Goal: Task Accomplishment & Management: Manage account settings

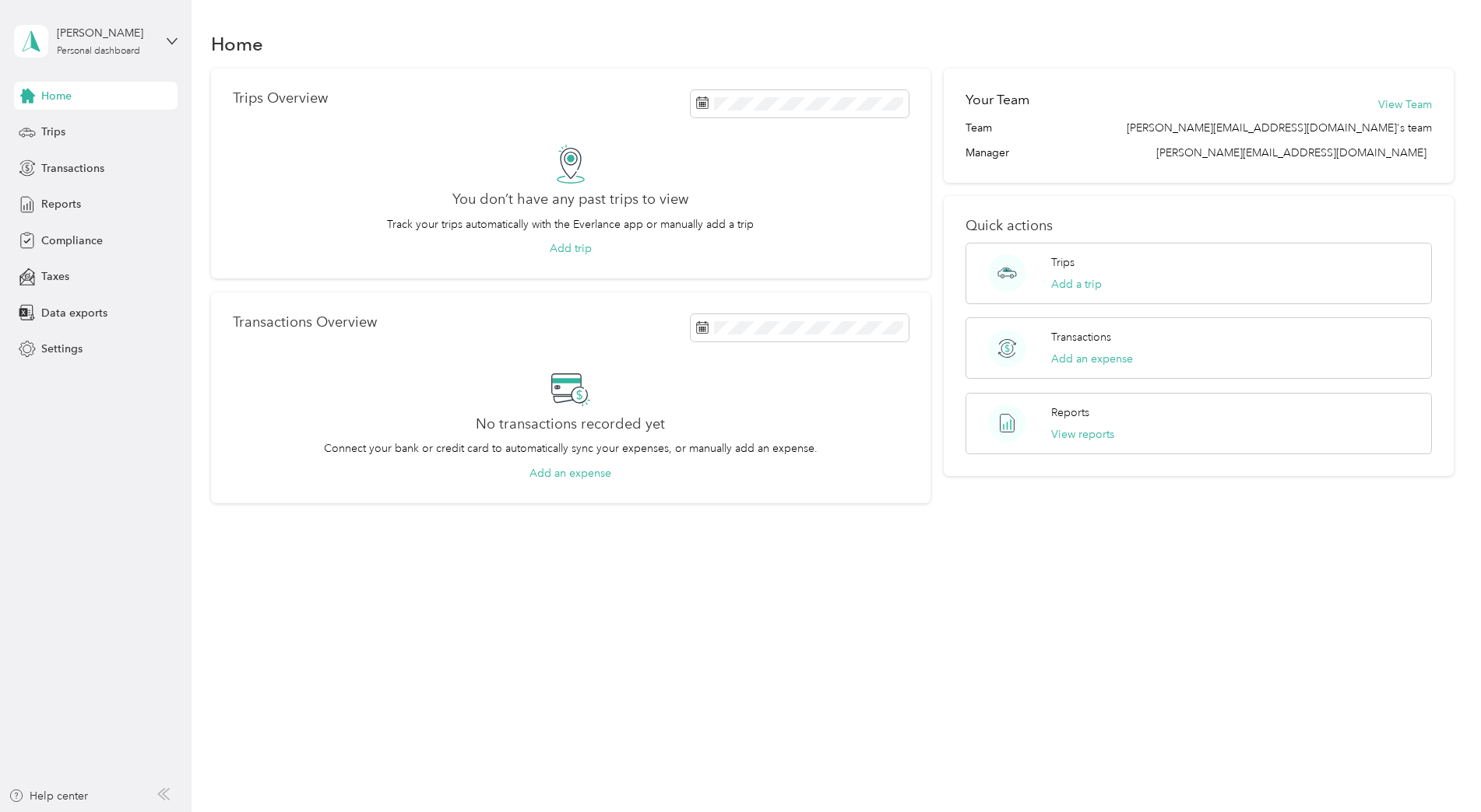
click at [764, 157] on div "You don’t have any past trips to view Track your trips automatically with the E…" at bounding box center [570, 201] width 676 height 113
click at [64, 312] on span "Data exports" at bounding box center [74, 313] width 66 height 17
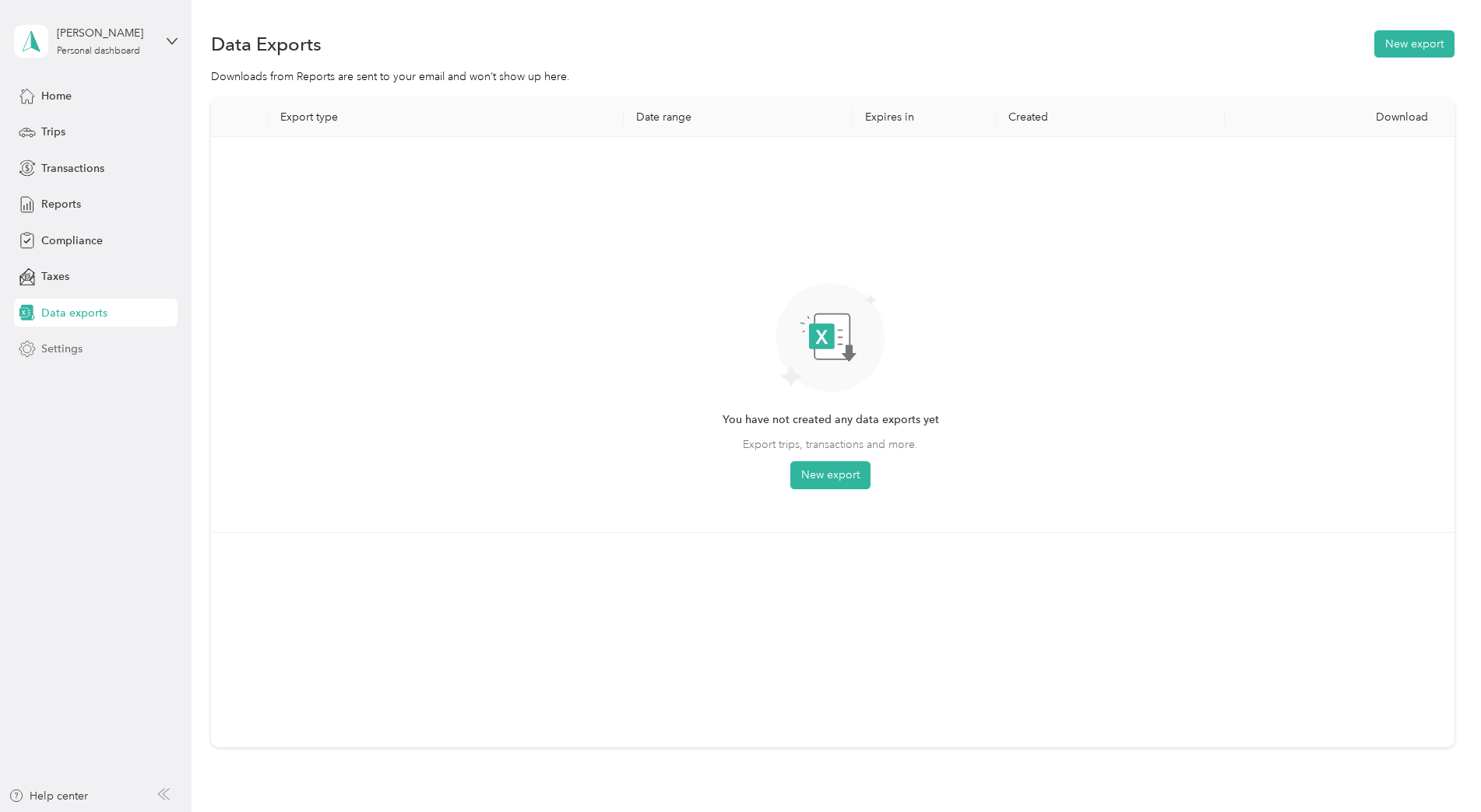
click at [61, 352] on span "Settings" at bounding box center [62, 348] width 41 height 17
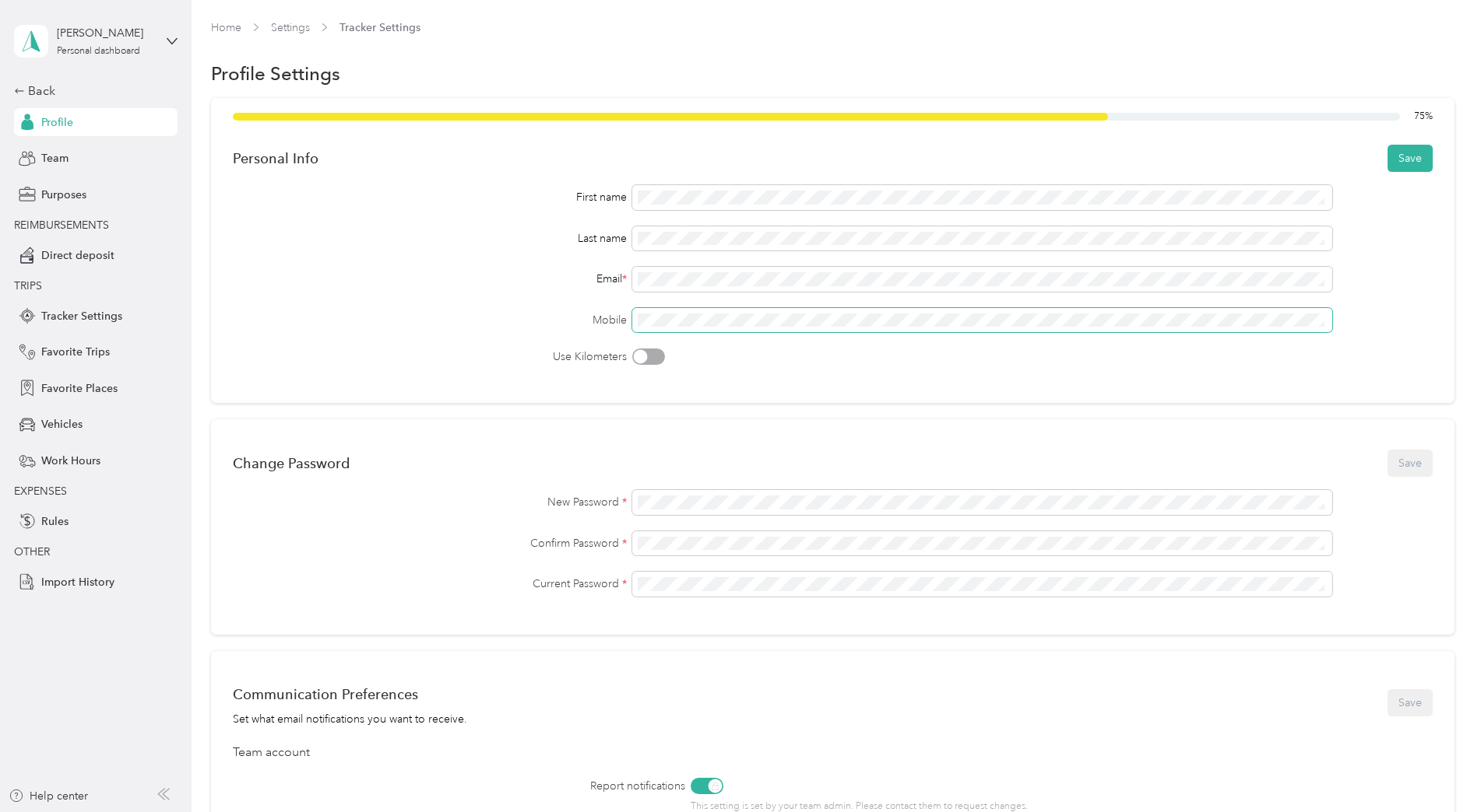
scroll to position [429, 0]
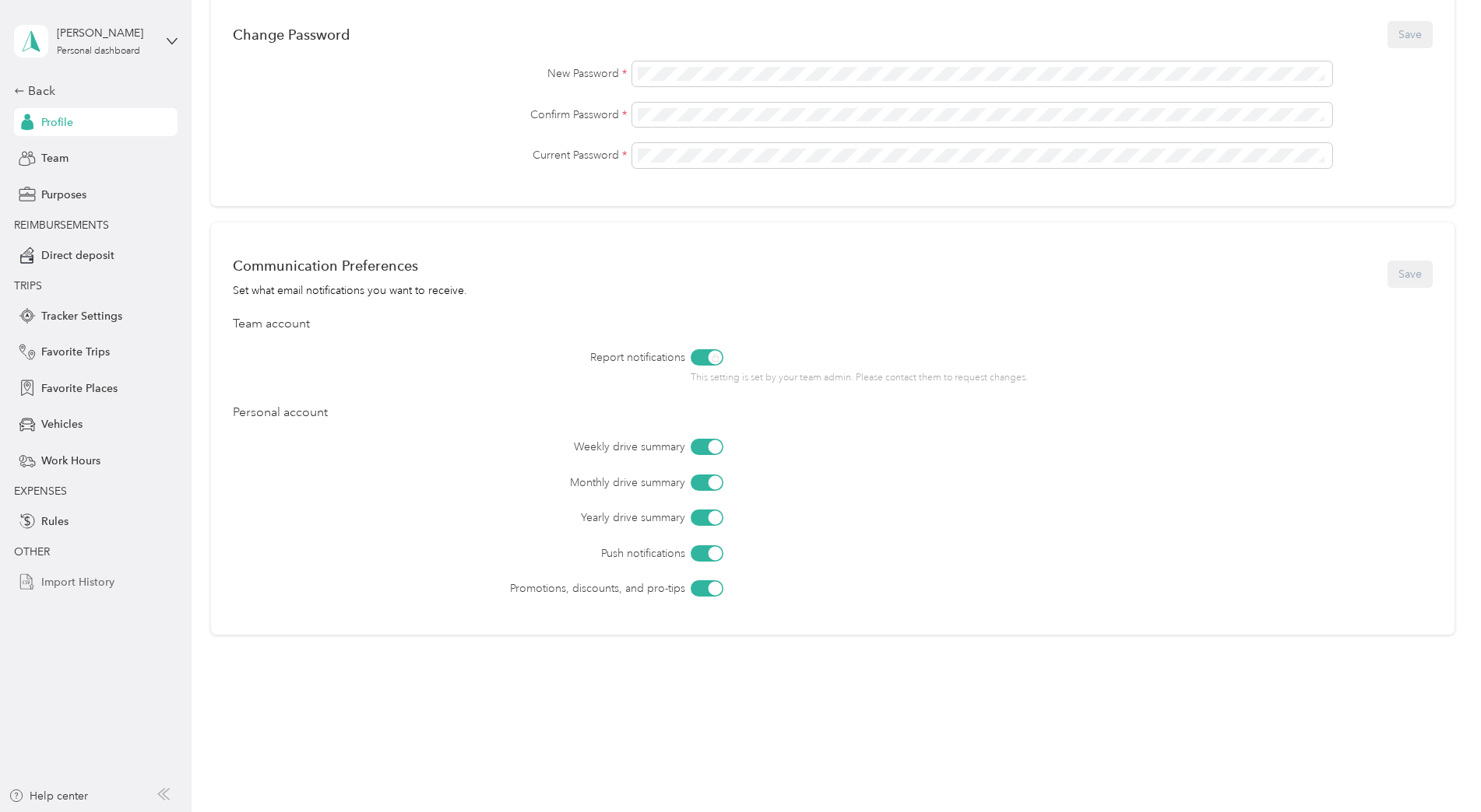
click at [76, 584] on span "Import History" at bounding box center [78, 582] width 73 height 17
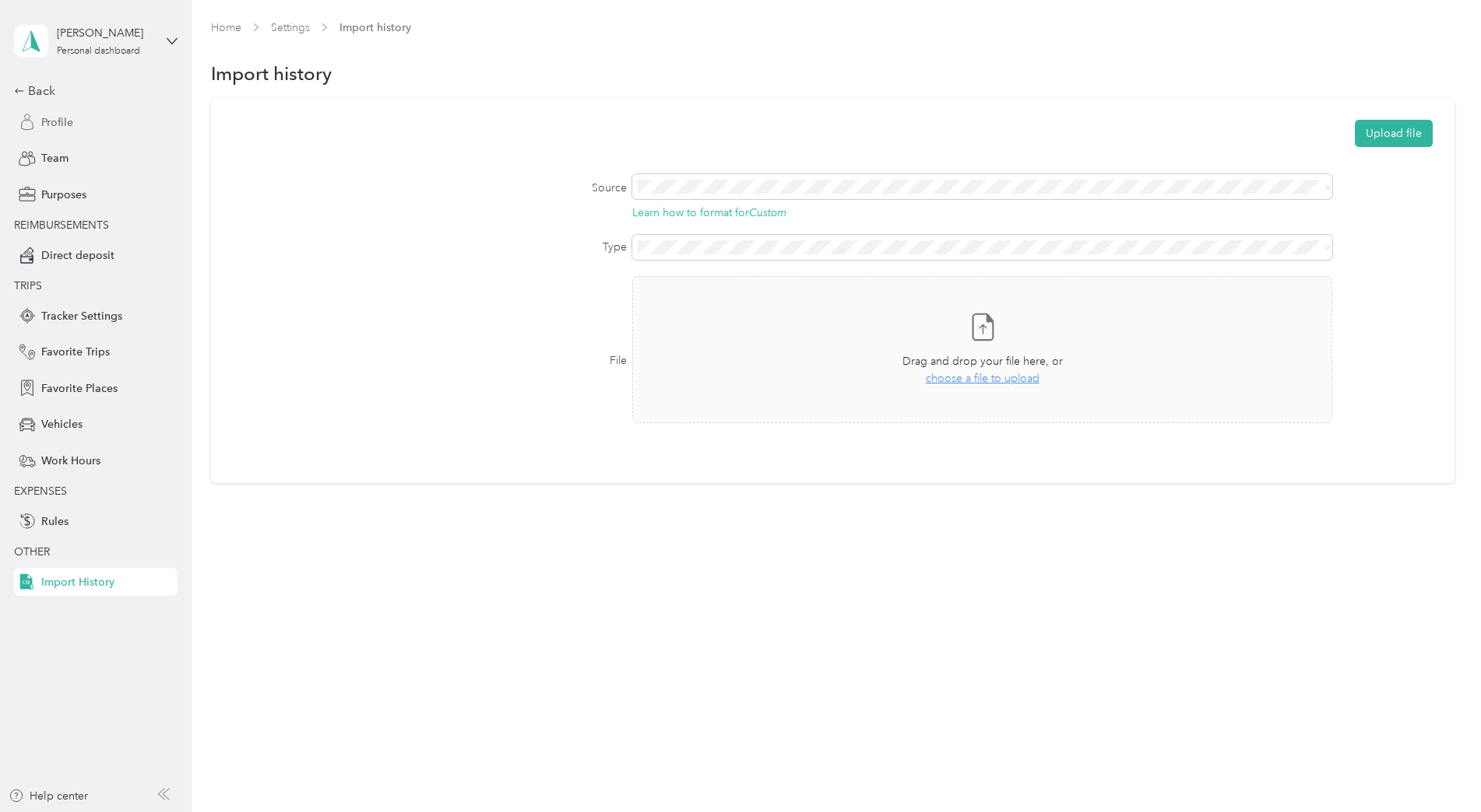
click at [58, 117] on span "Profile" at bounding box center [57, 122] width 32 height 17
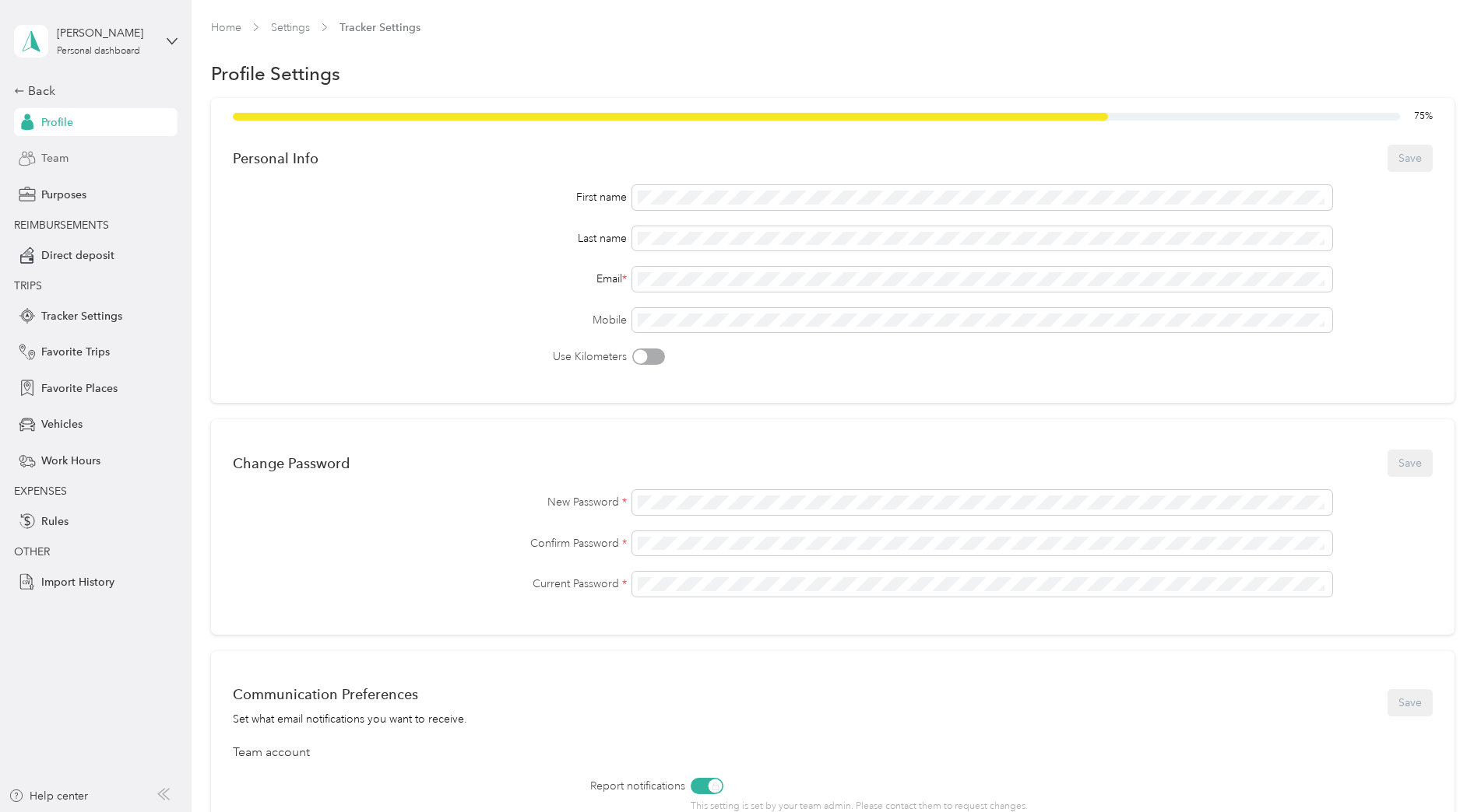
click at [53, 161] on span "Team" at bounding box center [55, 158] width 27 height 17
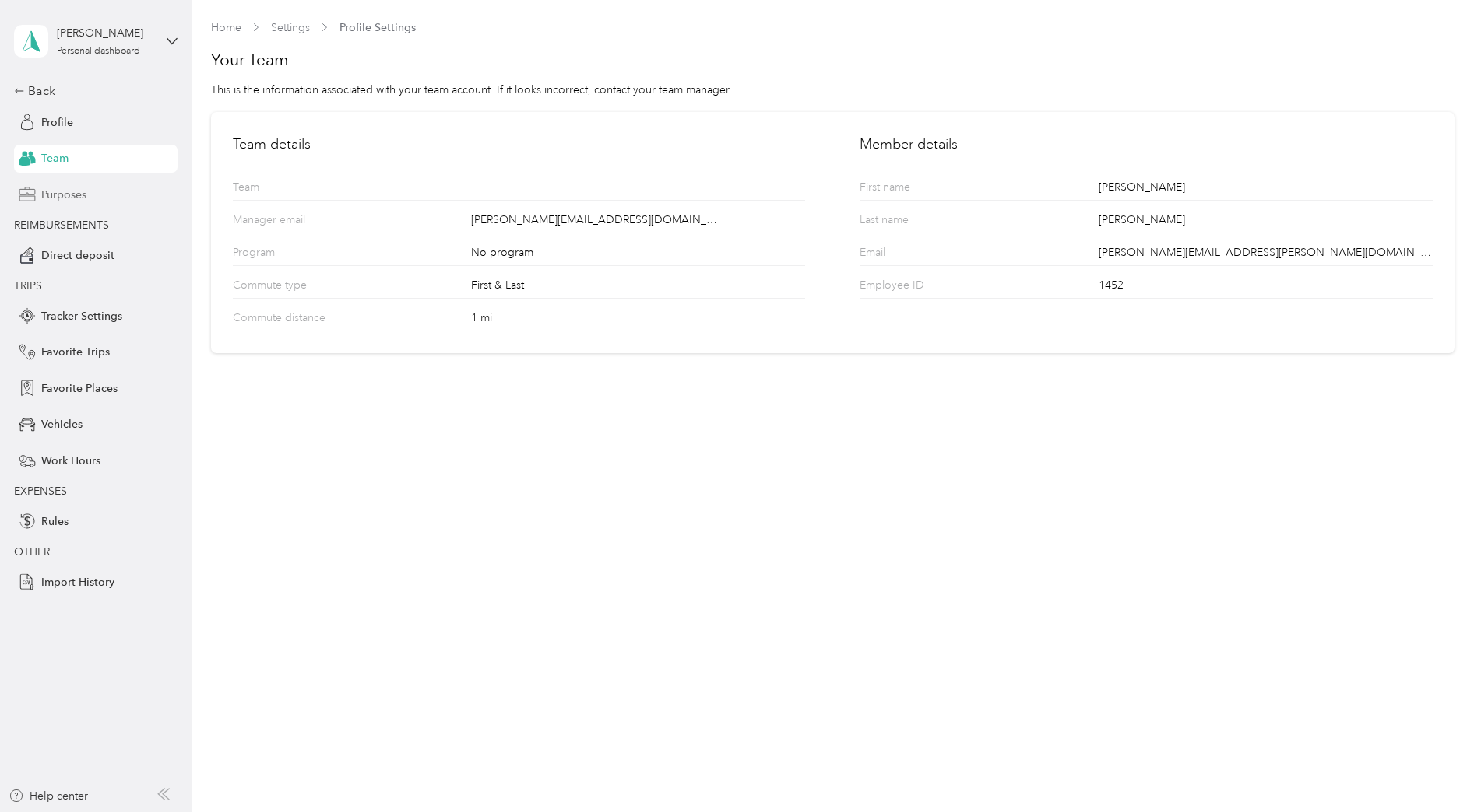
click at [59, 193] on span "Purposes" at bounding box center [64, 194] width 45 height 17
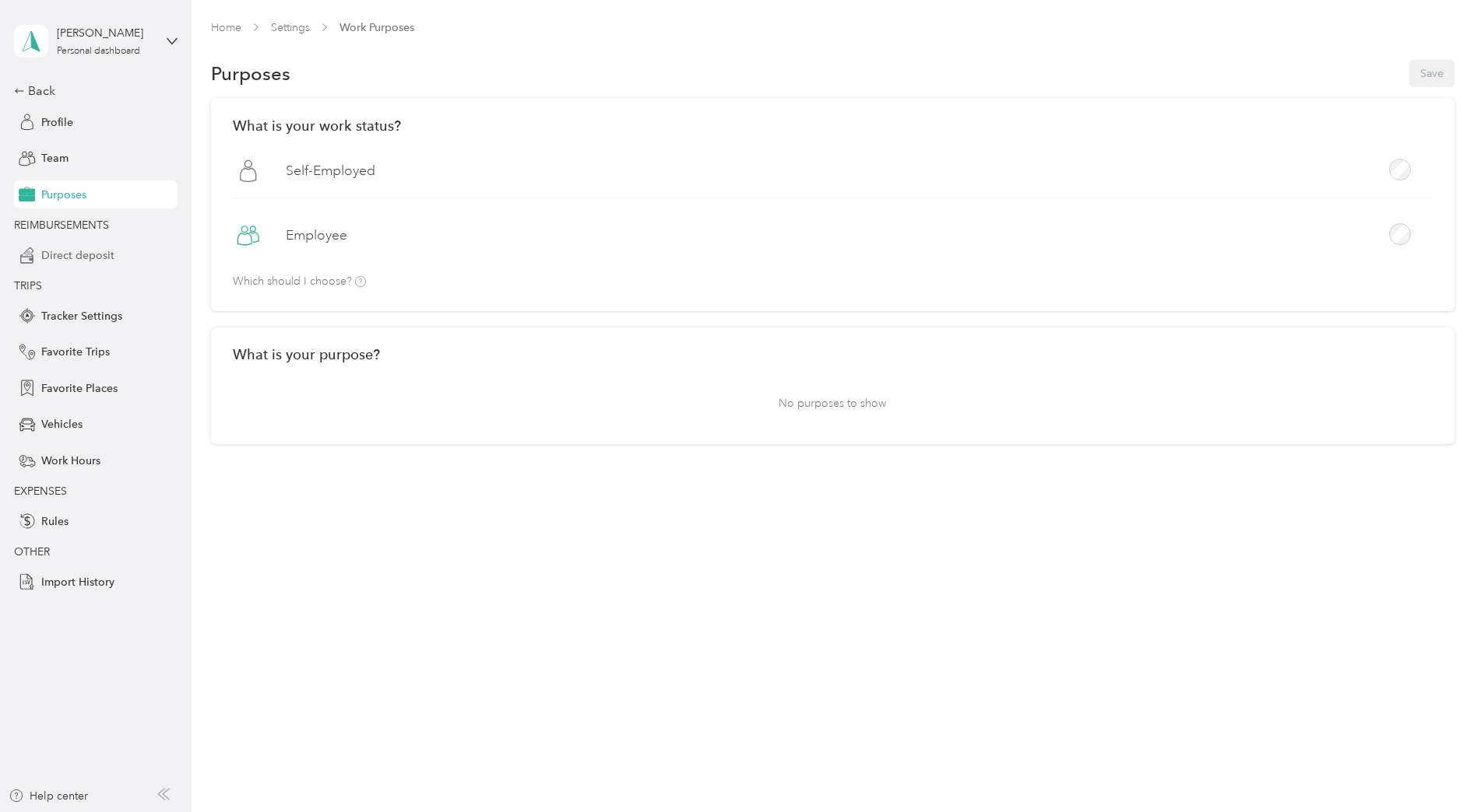
click at [61, 252] on span "Direct deposit" at bounding box center [78, 256] width 73 height 17
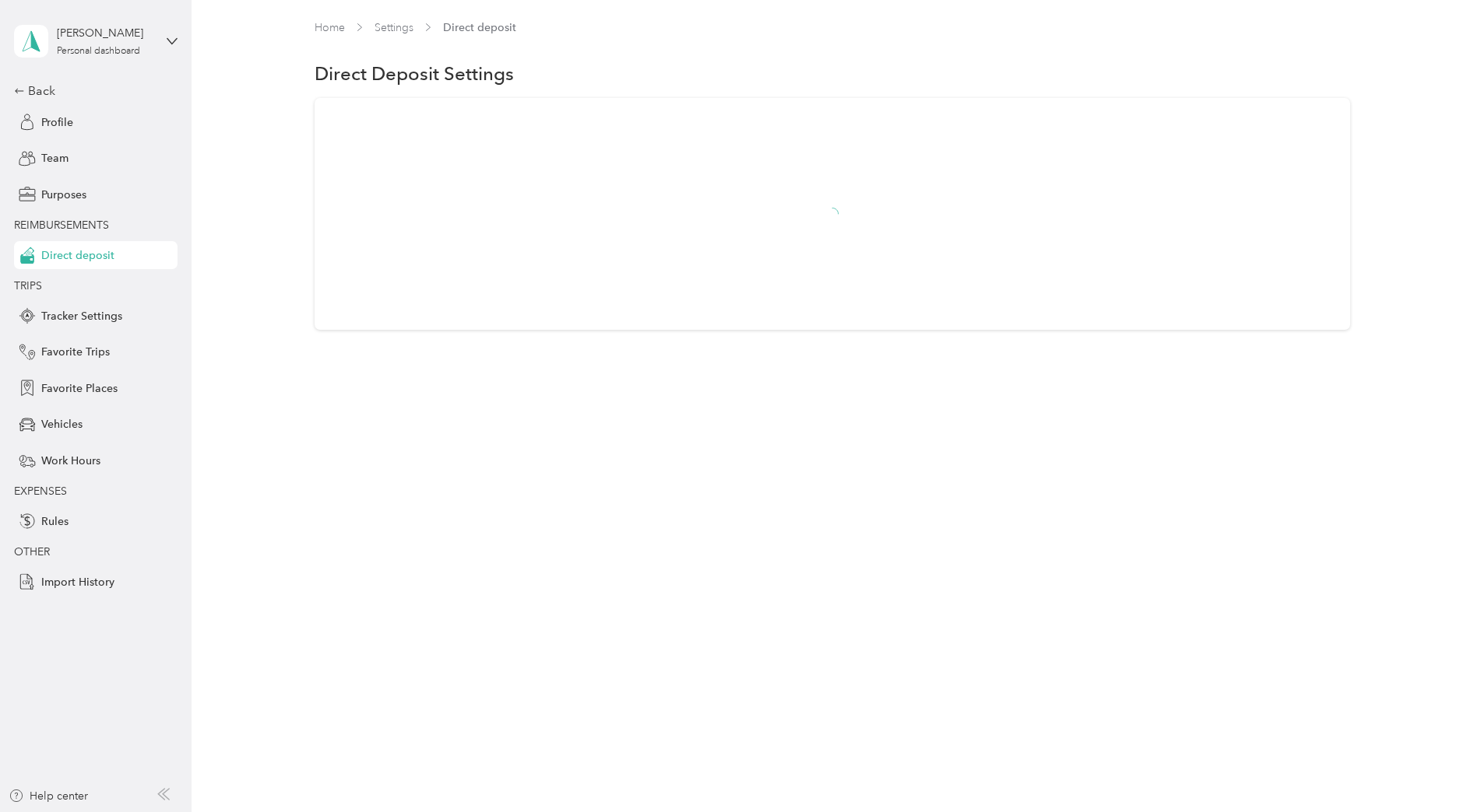
click at [434, 141] on div at bounding box center [832, 214] width 1036 height 232
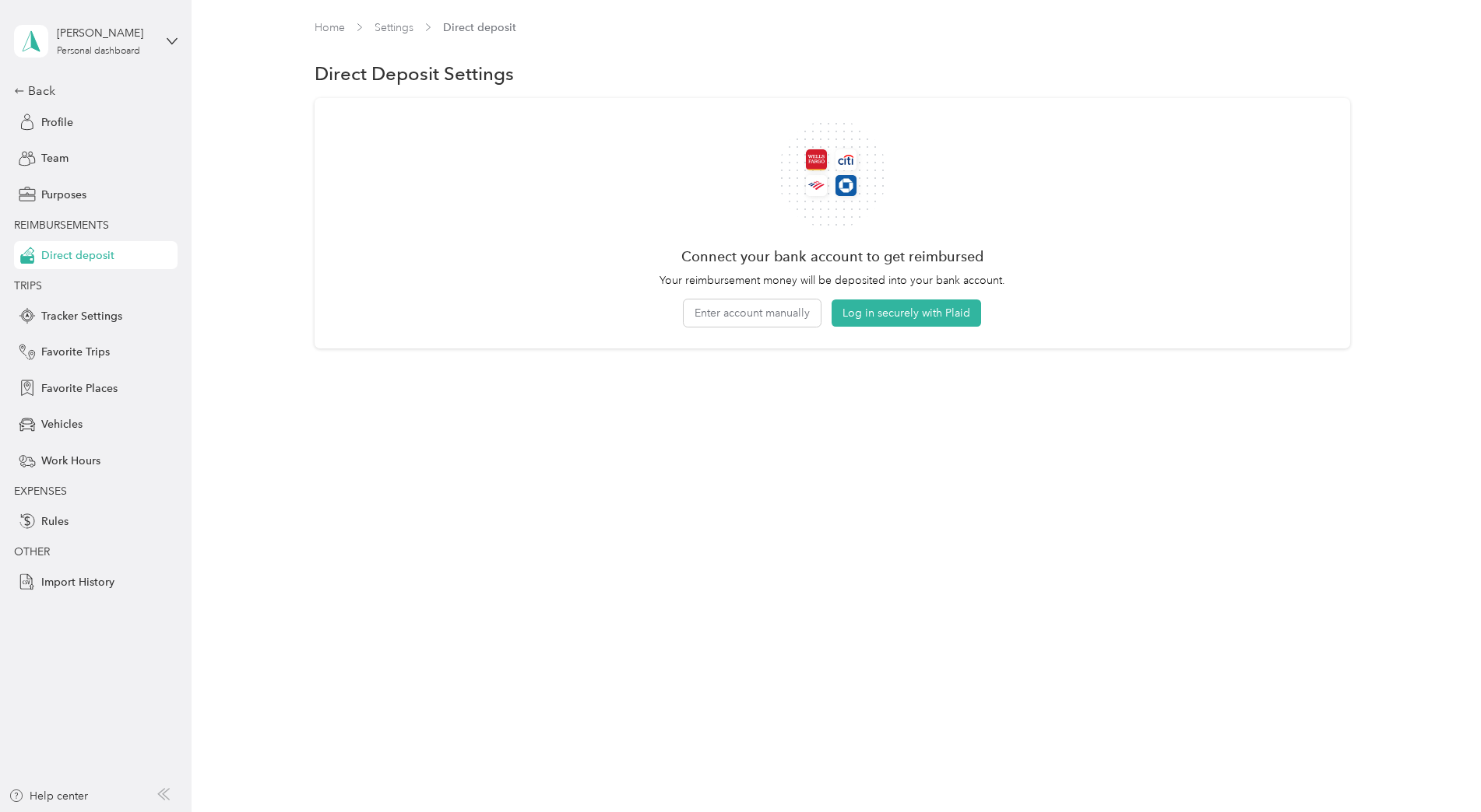
click at [466, 28] on span "Direct deposit" at bounding box center [480, 28] width 73 height 17
click at [752, 310] on button "Enter account manually" at bounding box center [752, 313] width 137 height 27
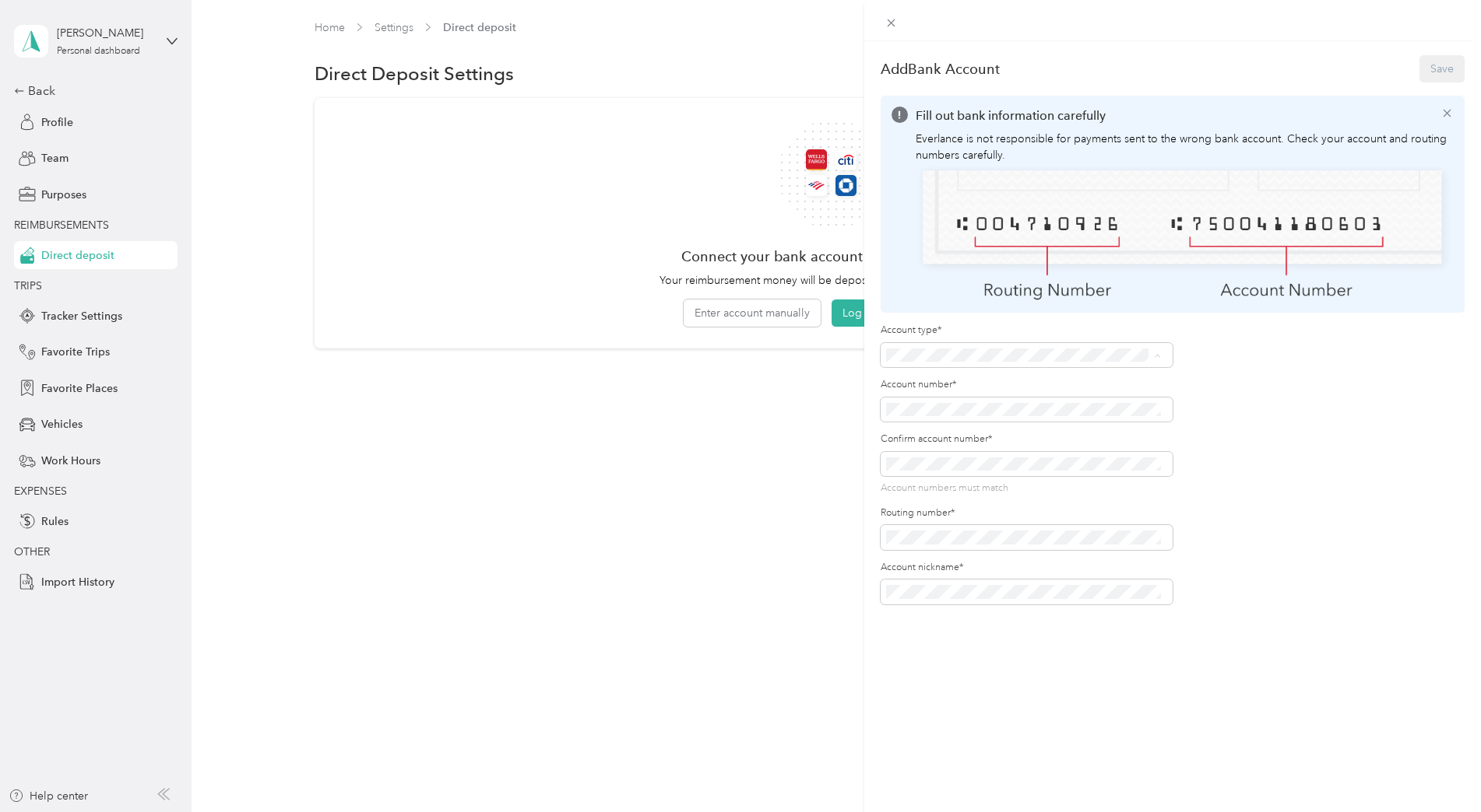
click at [916, 381] on li "Checking" at bounding box center [1024, 380] width 287 height 27
click at [1428, 75] on button "Save" at bounding box center [1441, 69] width 45 height 27
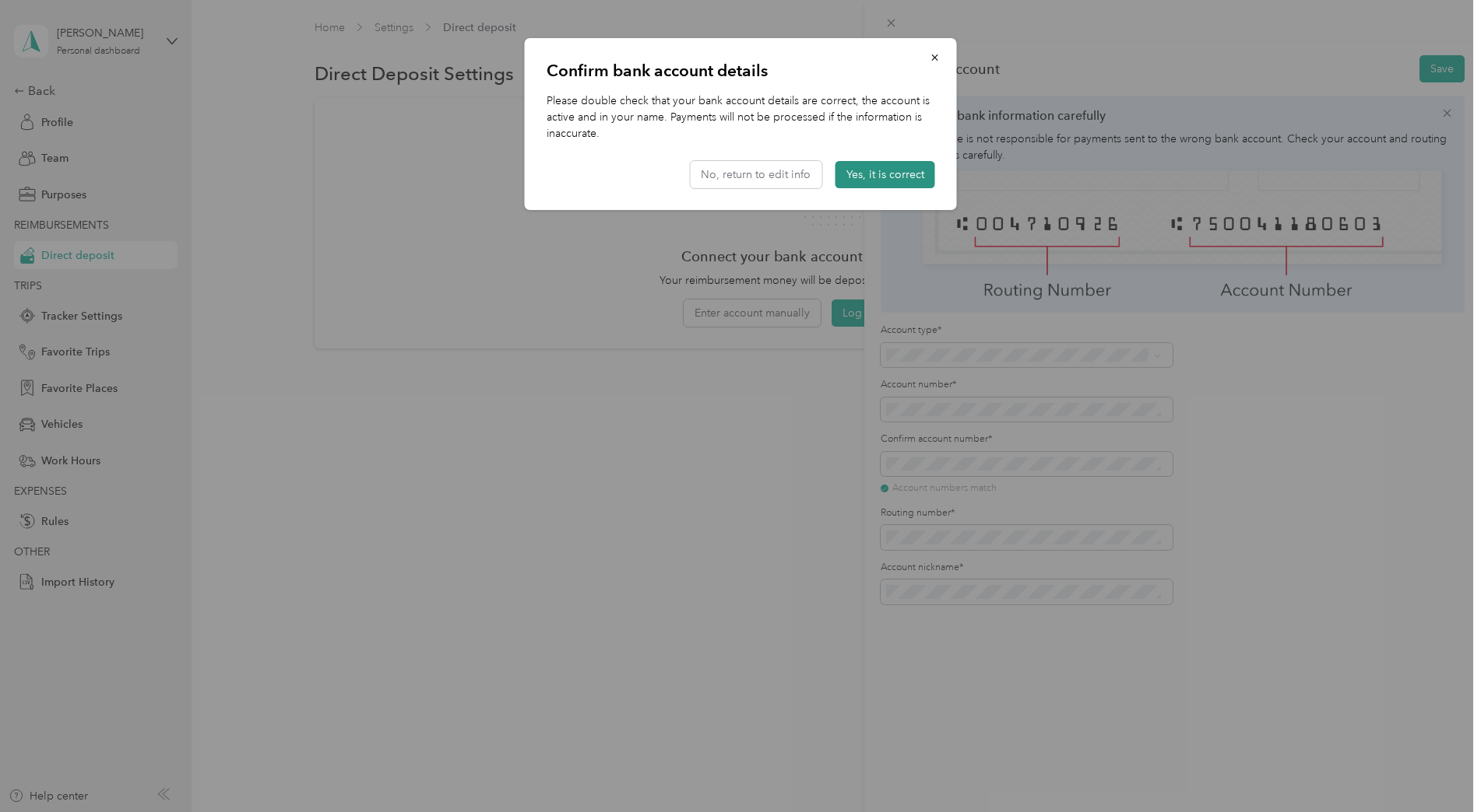
click at [868, 174] on button "Yes, it is correct" at bounding box center [885, 175] width 99 height 27
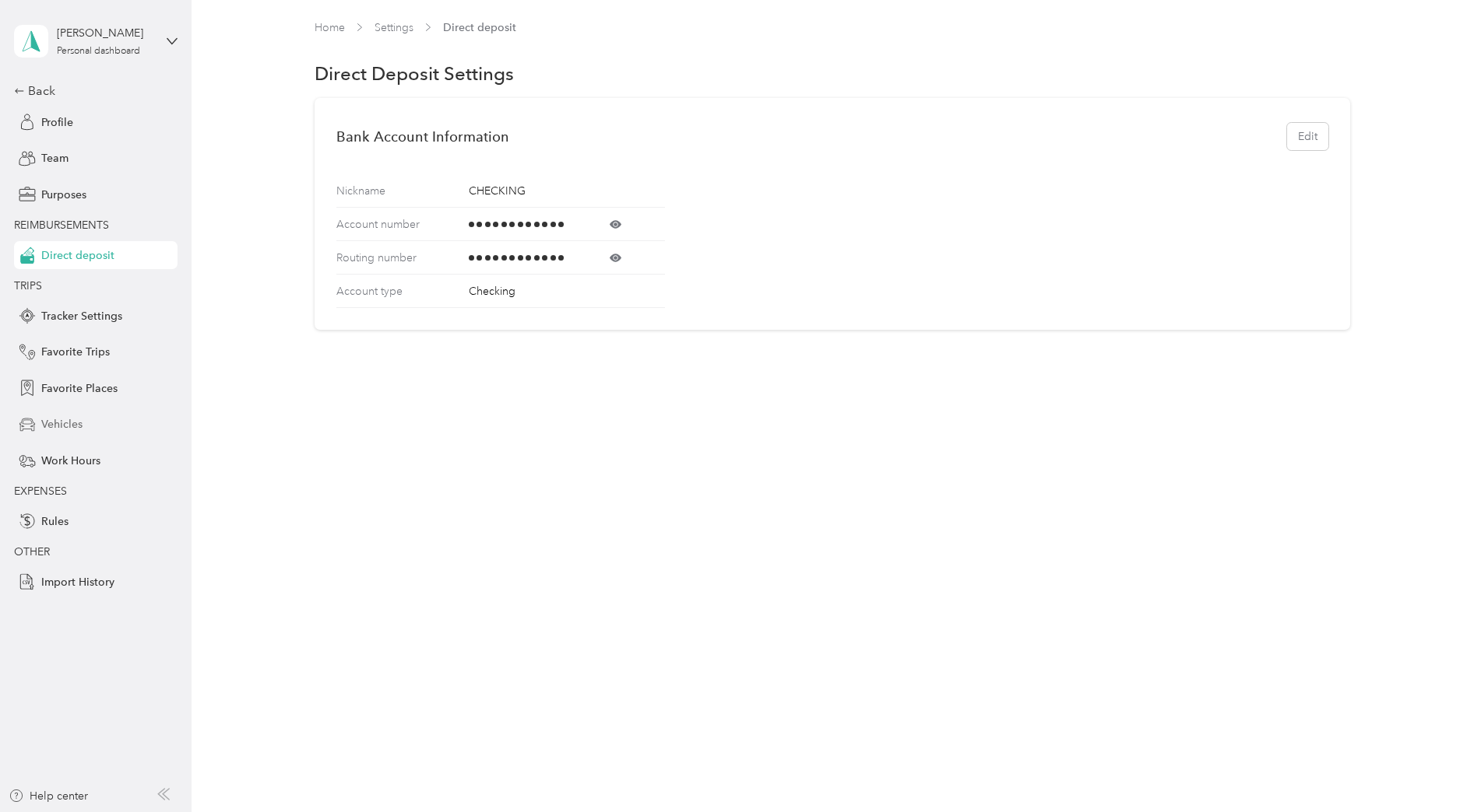
click at [60, 425] on span "Vehicles" at bounding box center [62, 424] width 41 height 17
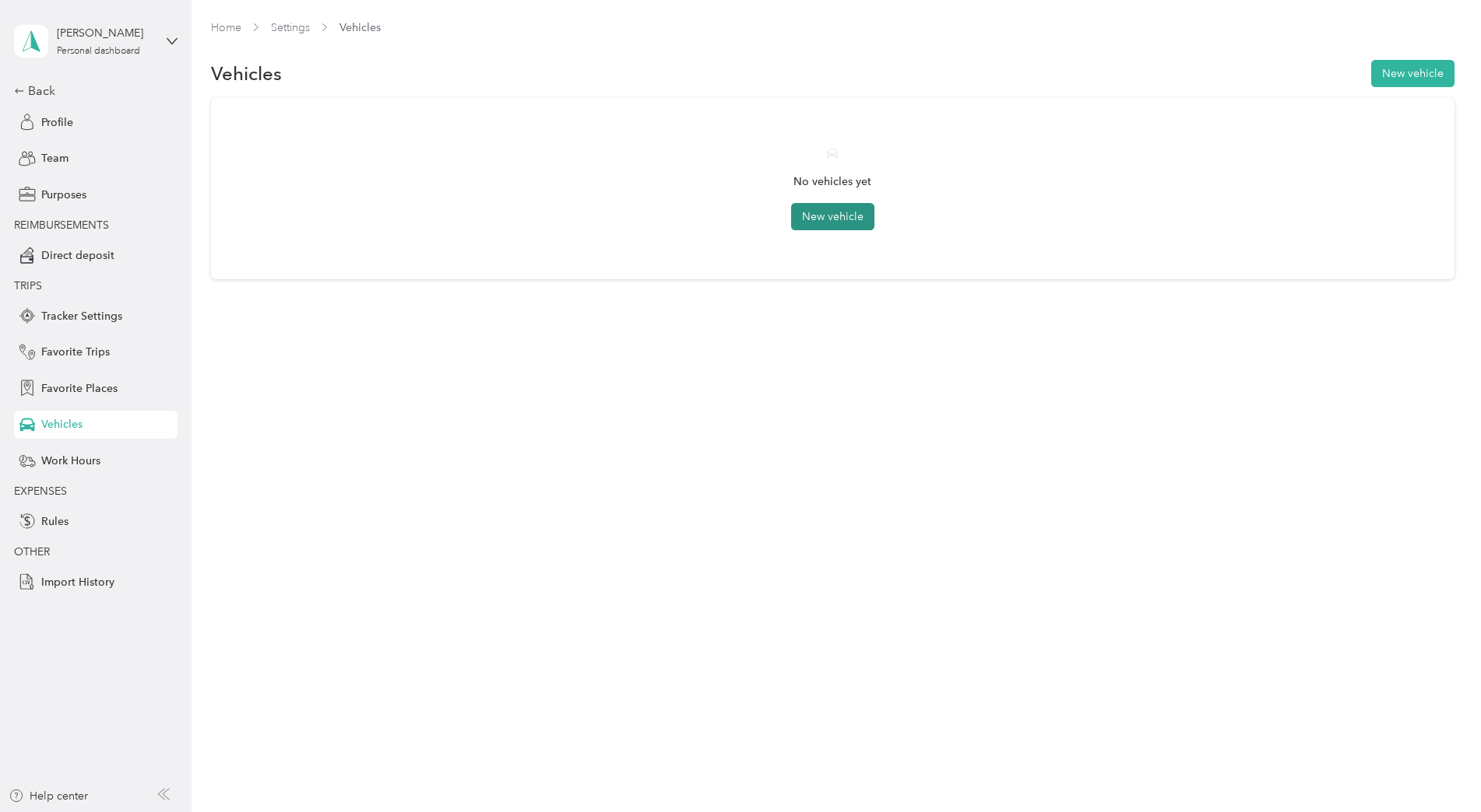
click at [820, 214] on button "New vehicle" at bounding box center [832, 217] width 83 height 27
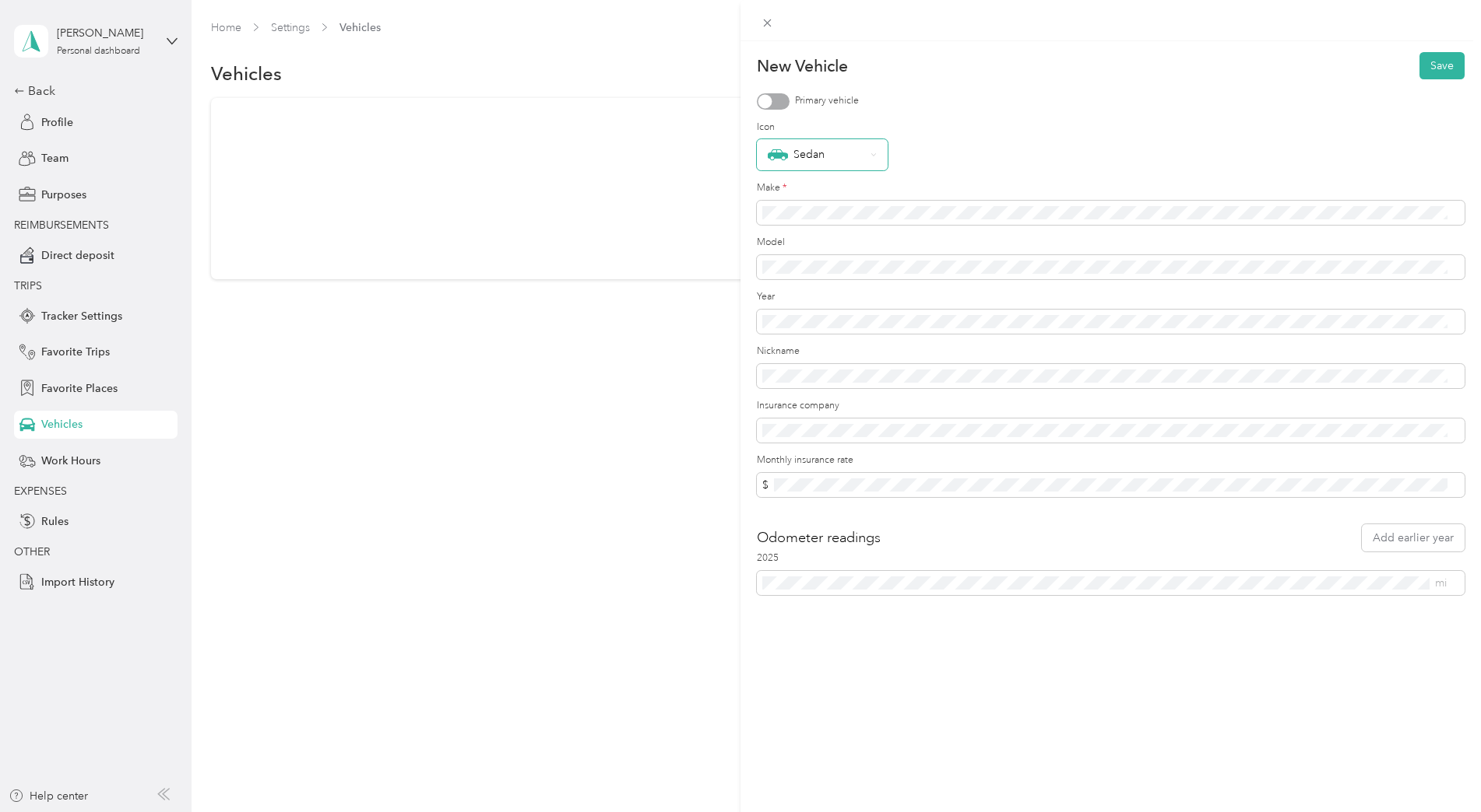
click at [876, 155] on icon at bounding box center [874, 155] width 6 height 6
click at [812, 373] on li "Pickup" at bounding box center [822, 364] width 131 height 27
click at [1426, 72] on button "Save" at bounding box center [1441, 66] width 45 height 27
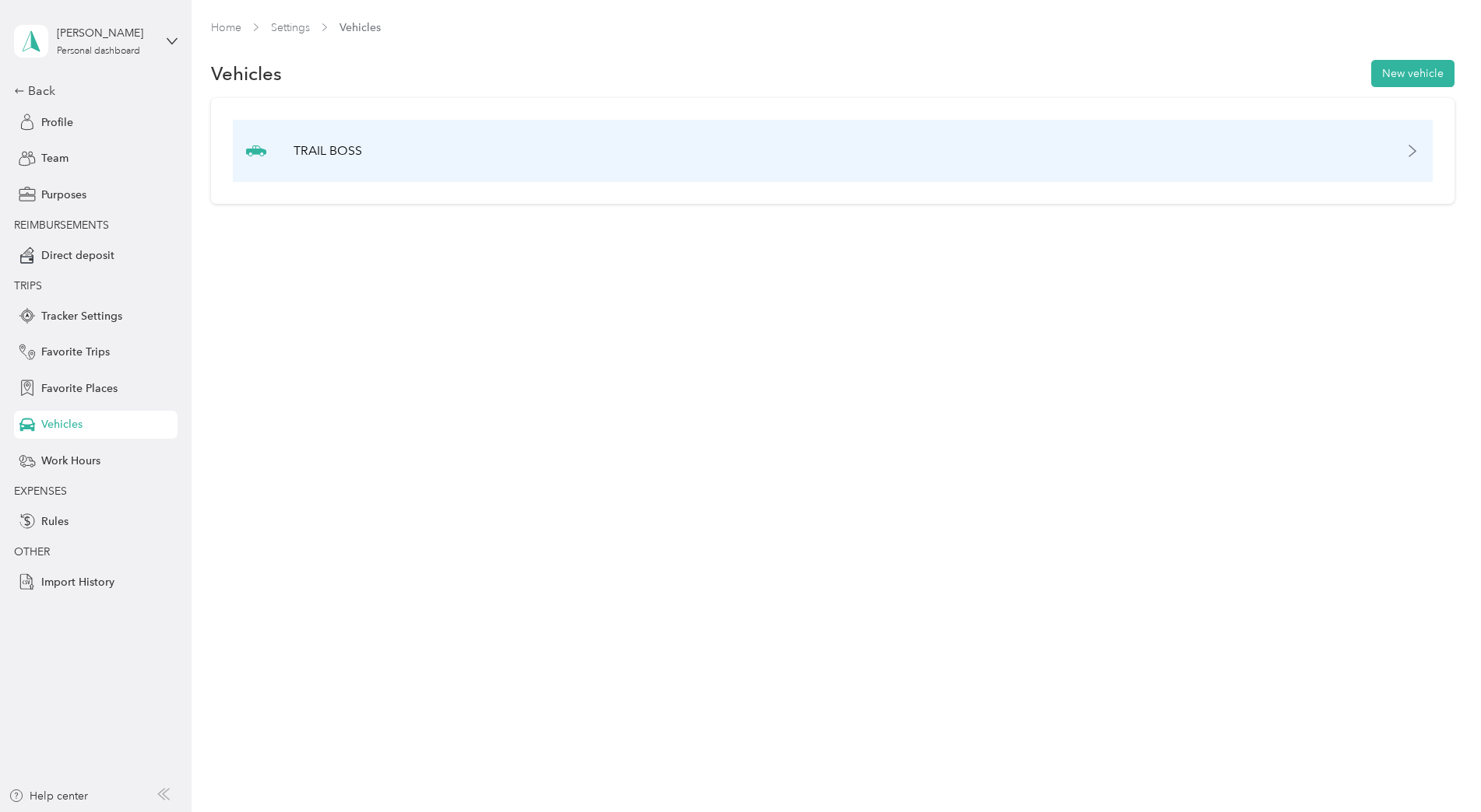
click at [1418, 152] on icon at bounding box center [1412, 151] width 13 height 13
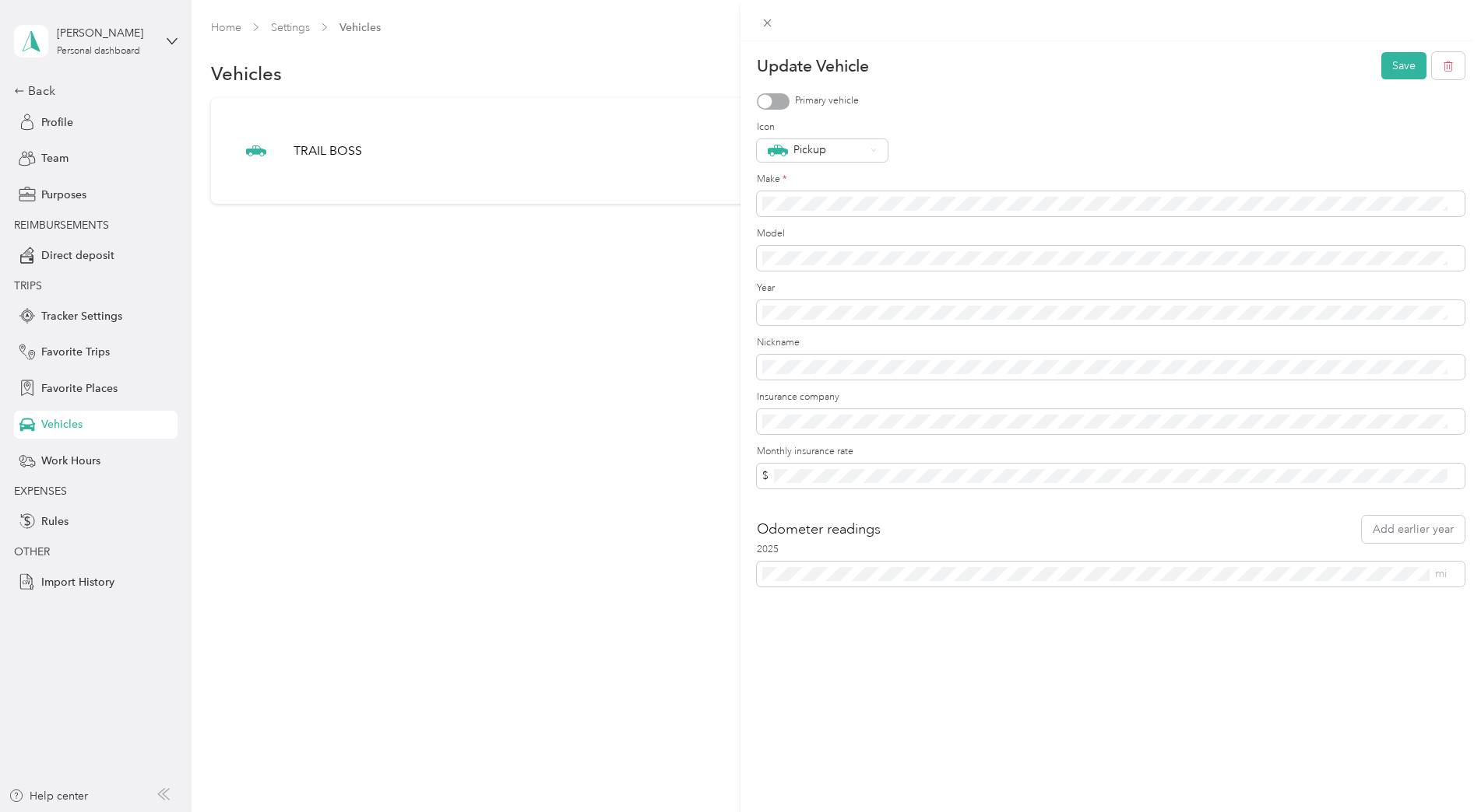
click at [600, 352] on div "Update Vehicle Save Primary vehicle Icon Pickup Make * Model Year Nickname Insu…" at bounding box center [740, 406] width 1481 height 812
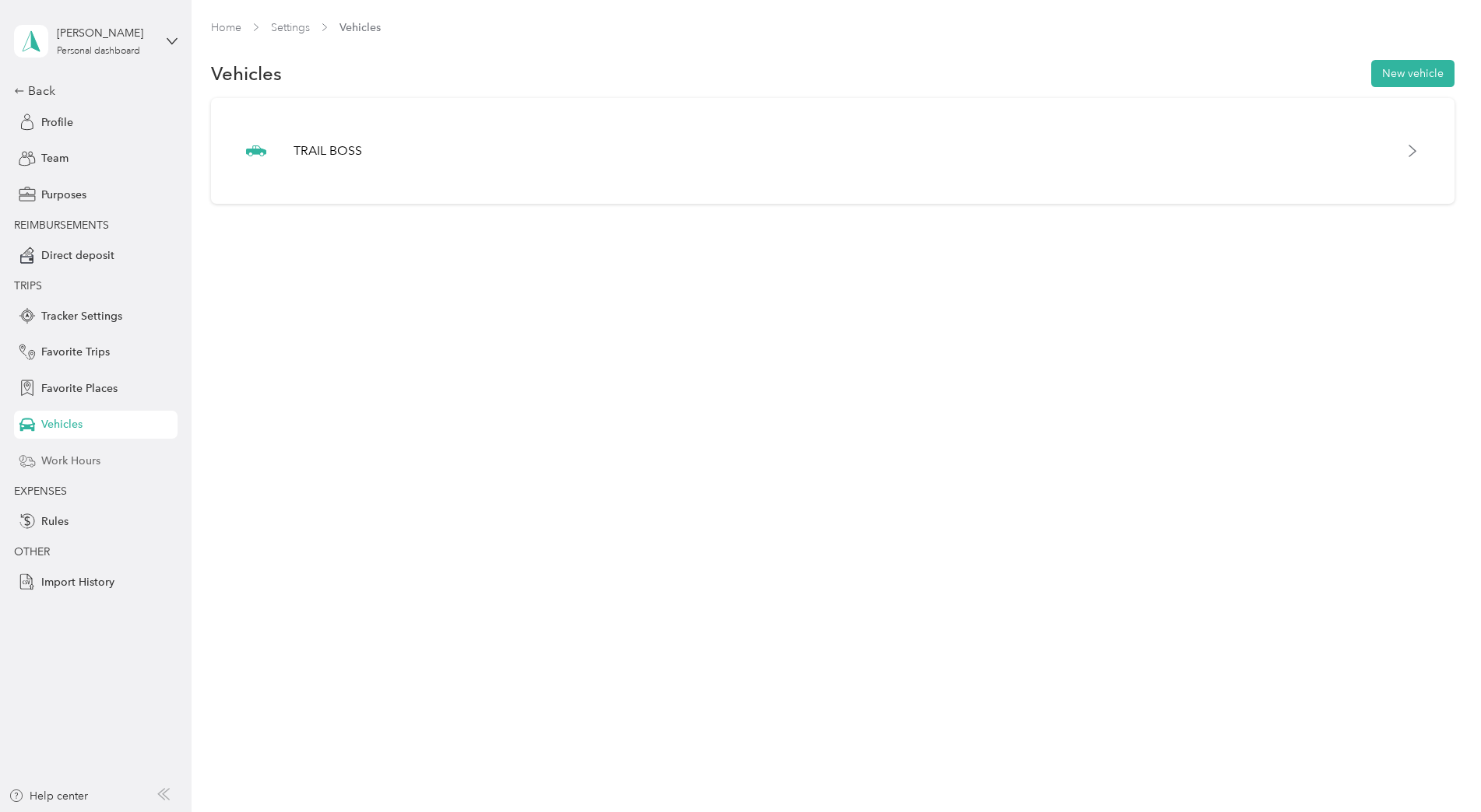
click at [83, 456] on span "Work Hours" at bounding box center [71, 461] width 60 height 17
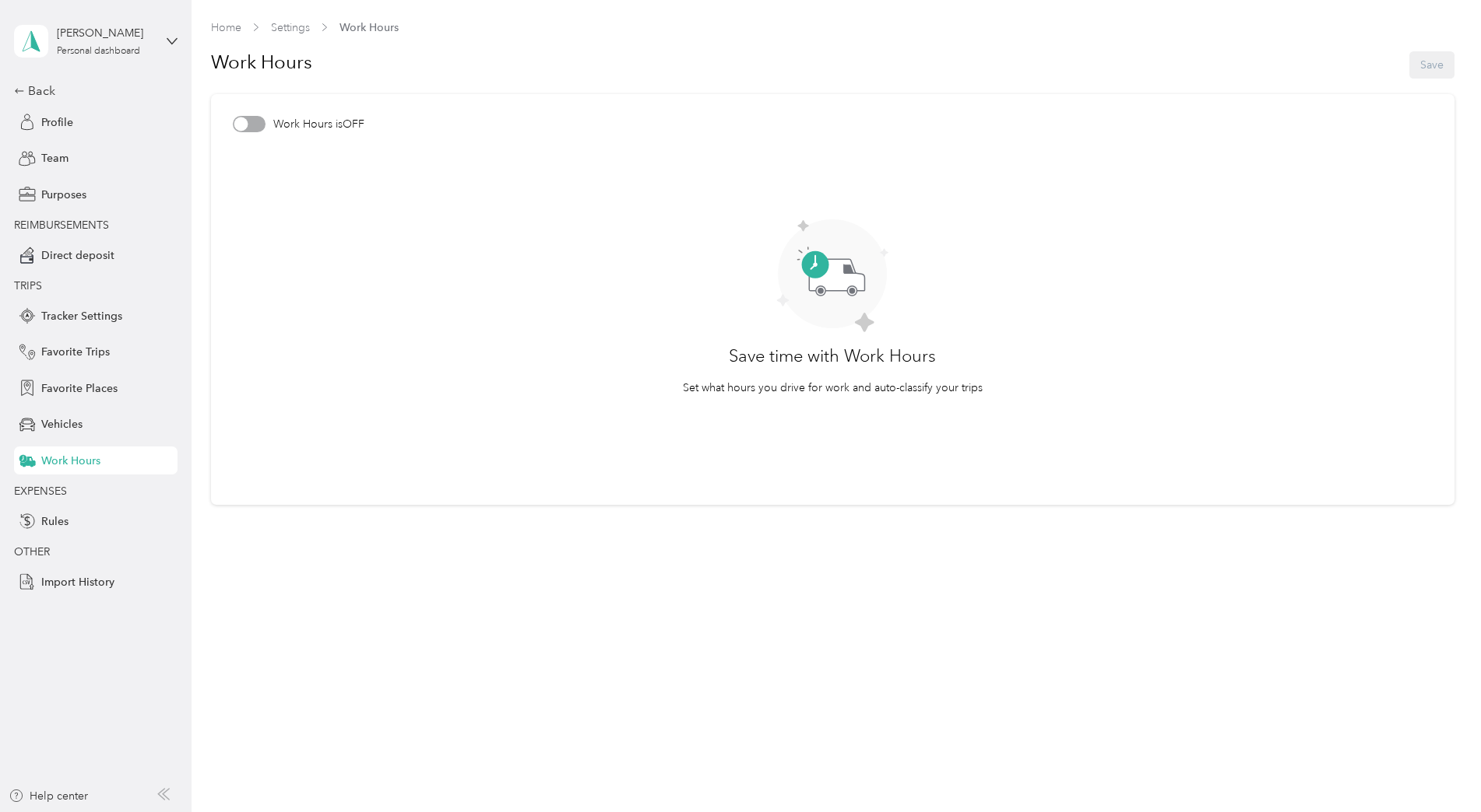
click at [253, 124] on div at bounding box center [249, 124] width 33 height 17
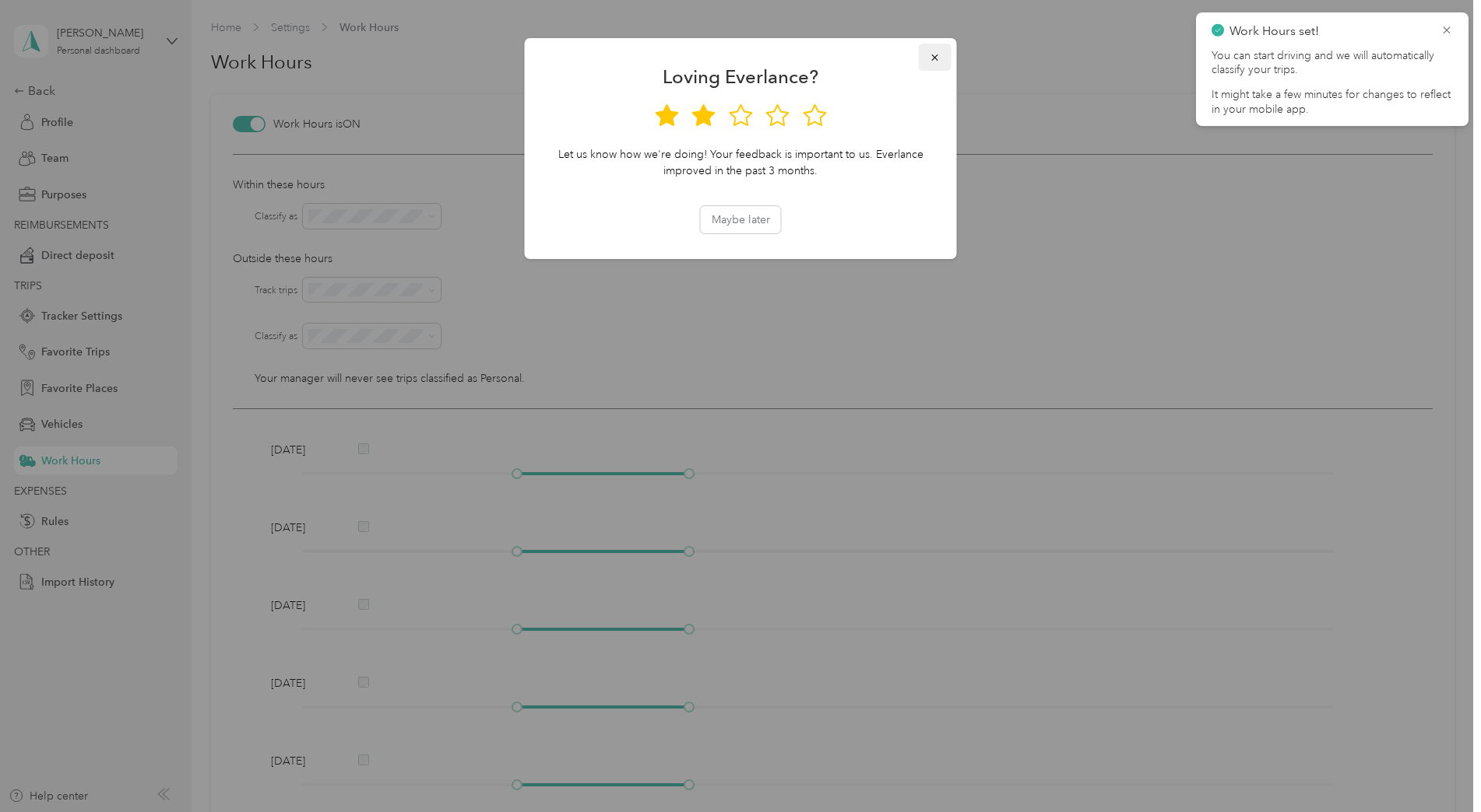
click at [927, 60] on button "button" at bounding box center [935, 57] width 33 height 27
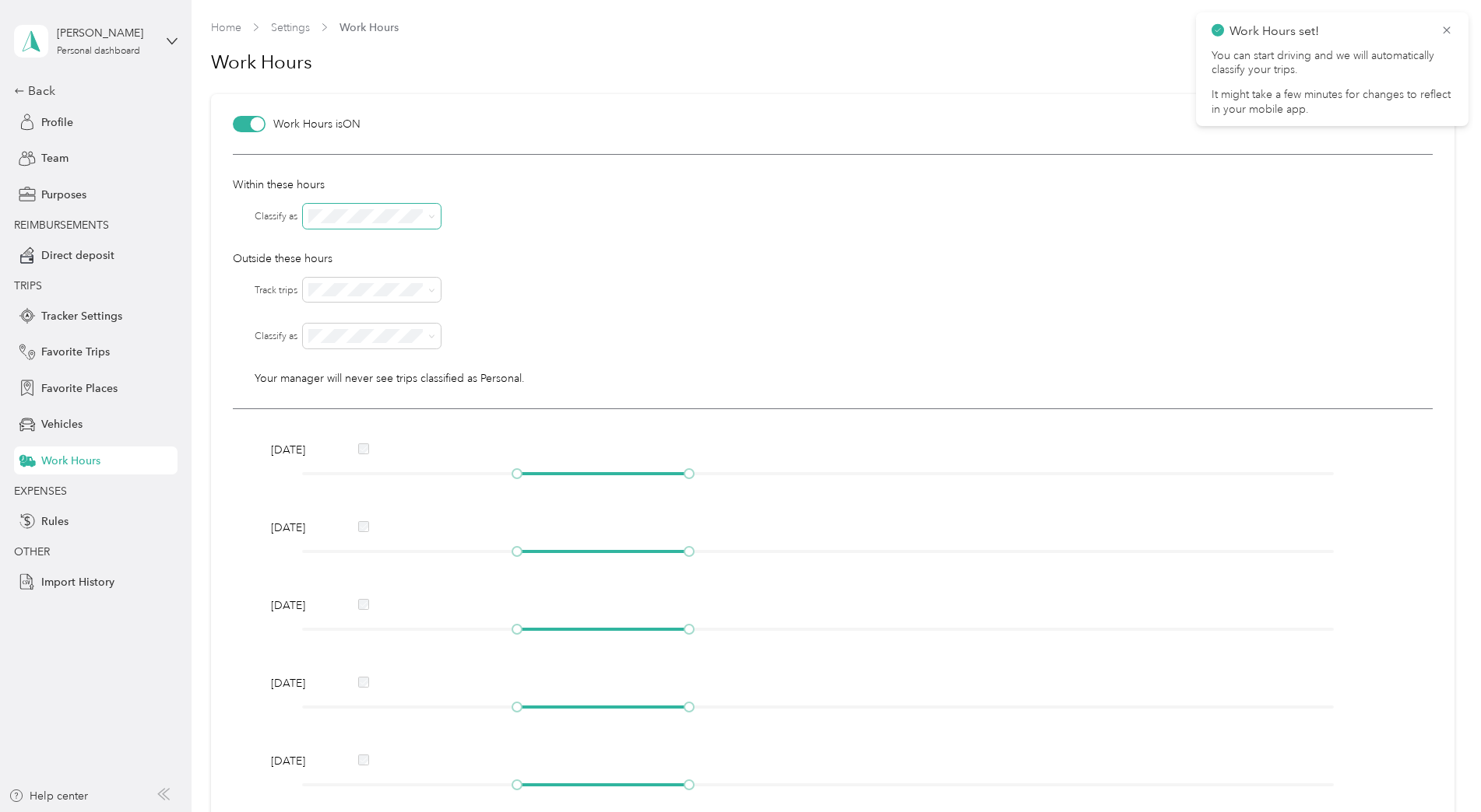
click at [429, 220] on icon at bounding box center [431, 217] width 7 height 7
click at [276, 236] on div "Within these hours Classify as Outside these hours Track trips Classify as Your…" at bounding box center [832, 282] width 1200 height 256
click at [241, 128] on div at bounding box center [249, 124] width 33 height 17
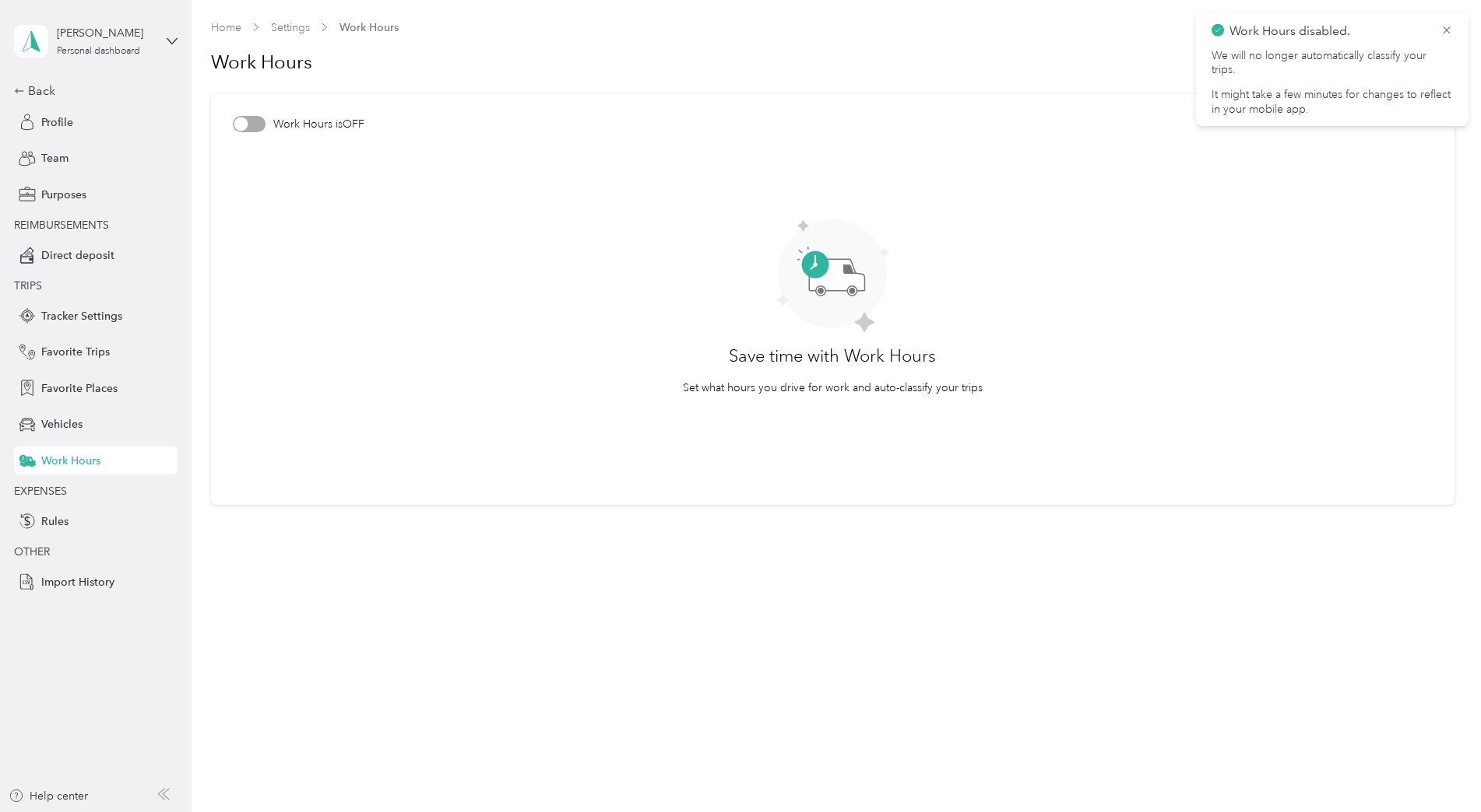
click at [241, 128] on div at bounding box center [241, 125] width 14 height 14
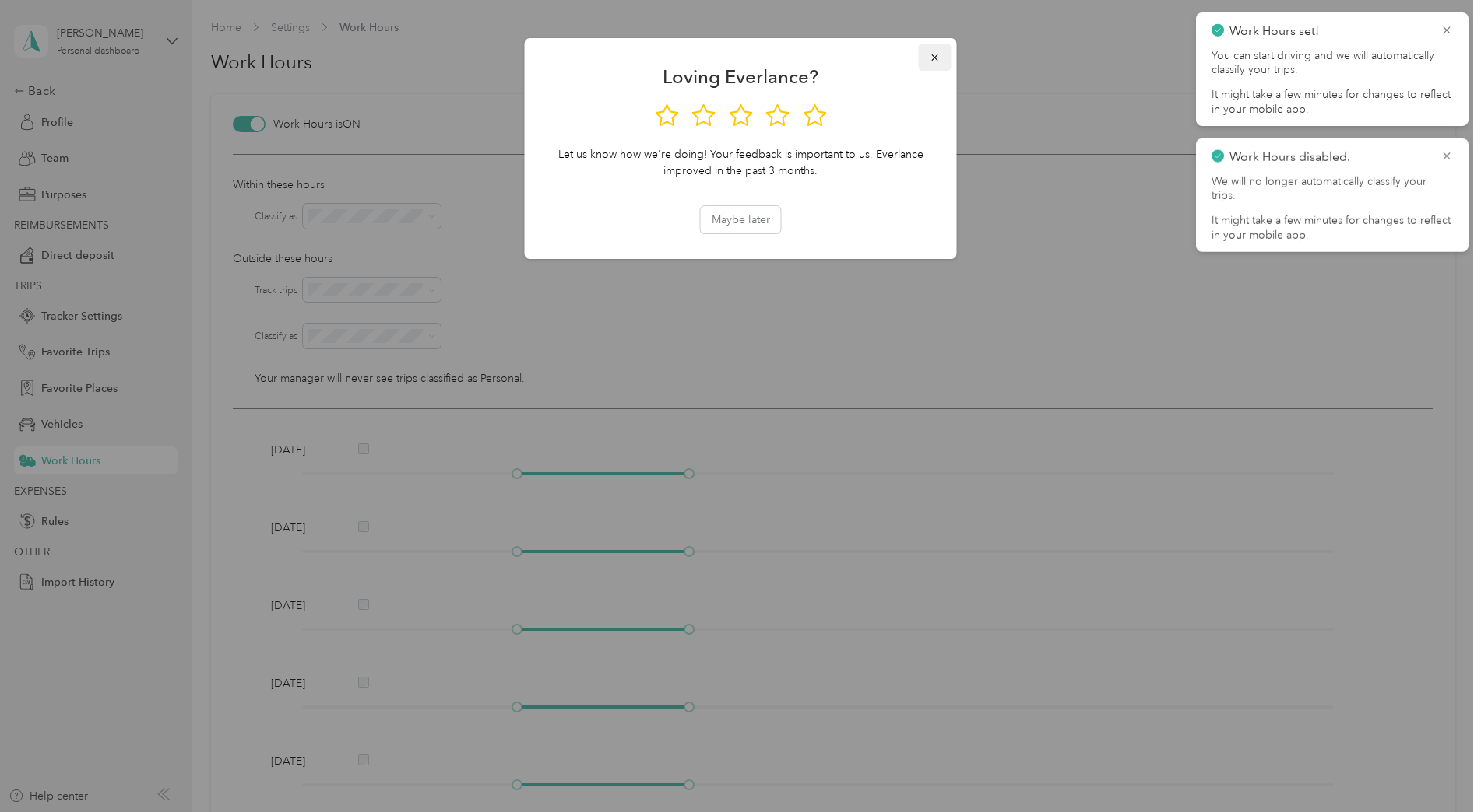
click at [931, 53] on icon "button" at bounding box center [935, 58] width 11 height 11
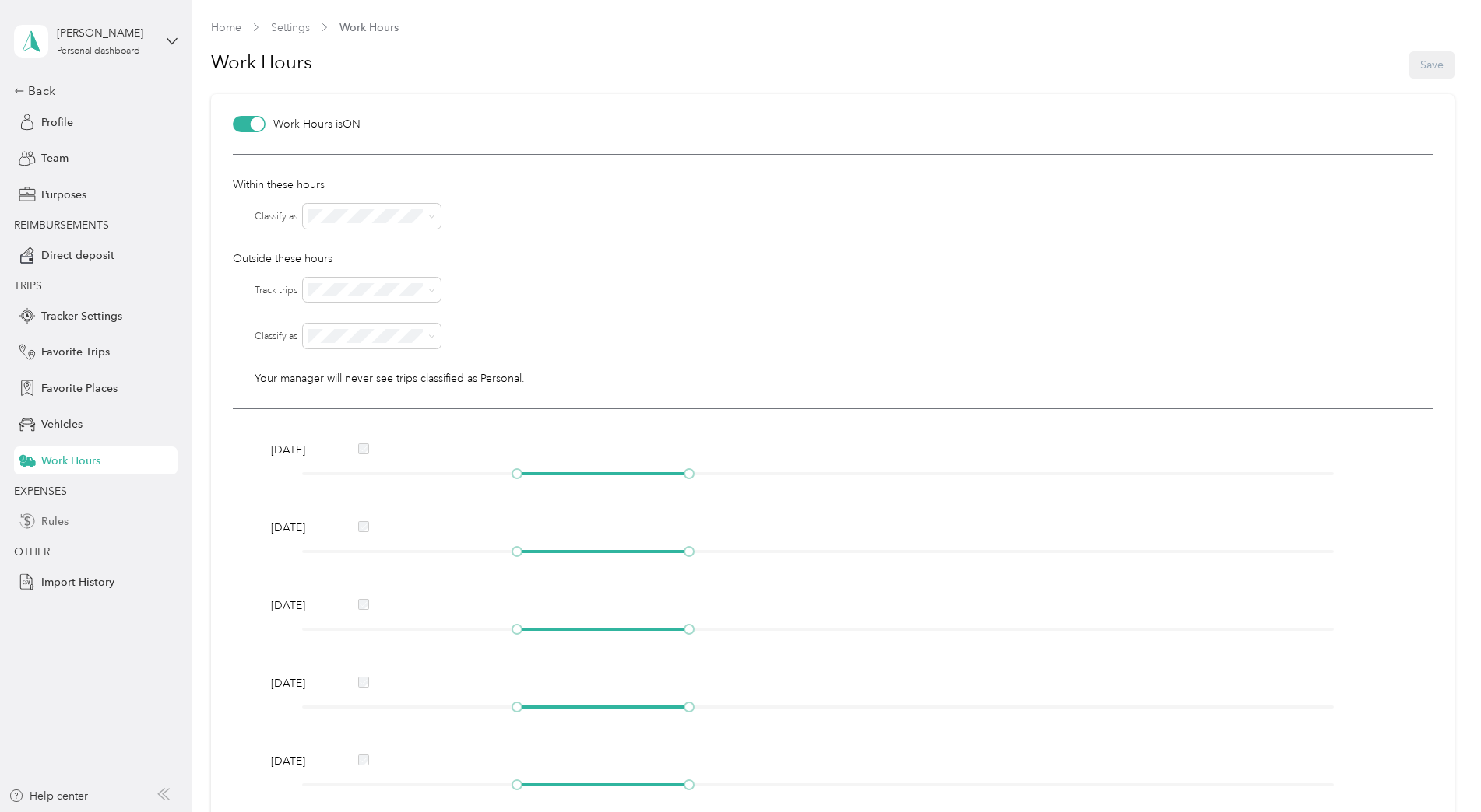
click at [52, 528] on span "Rules" at bounding box center [55, 521] width 27 height 17
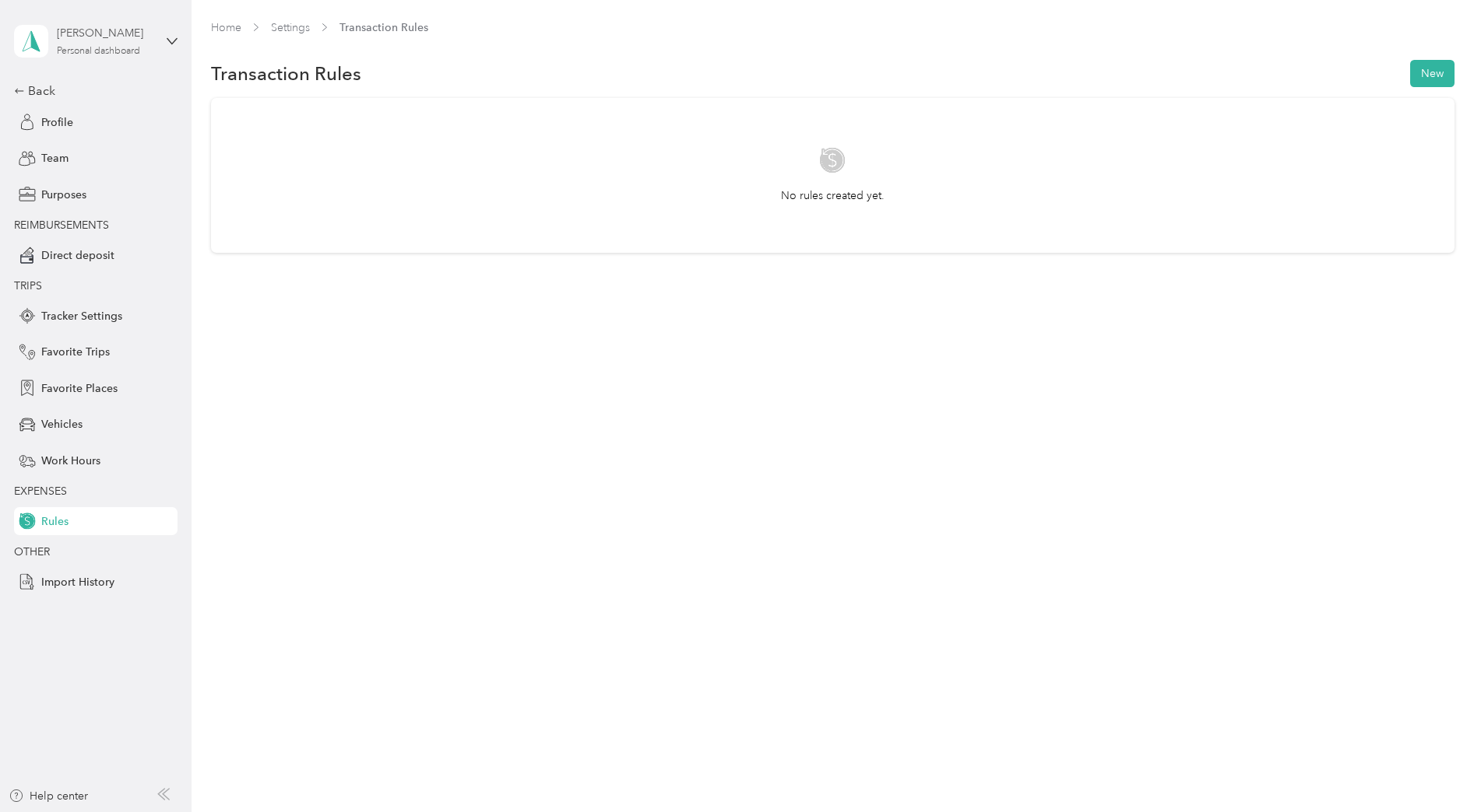
click at [102, 52] on div "Personal dashboard" at bounding box center [98, 52] width 83 height 10
click at [408, 358] on div "Home Settings Transaction Rules Transaction Rules New No rules created yet." at bounding box center [832, 406] width 1282 height 812
click at [48, 195] on span "Purposes" at bounding box center [64, 194] width 45 height 17
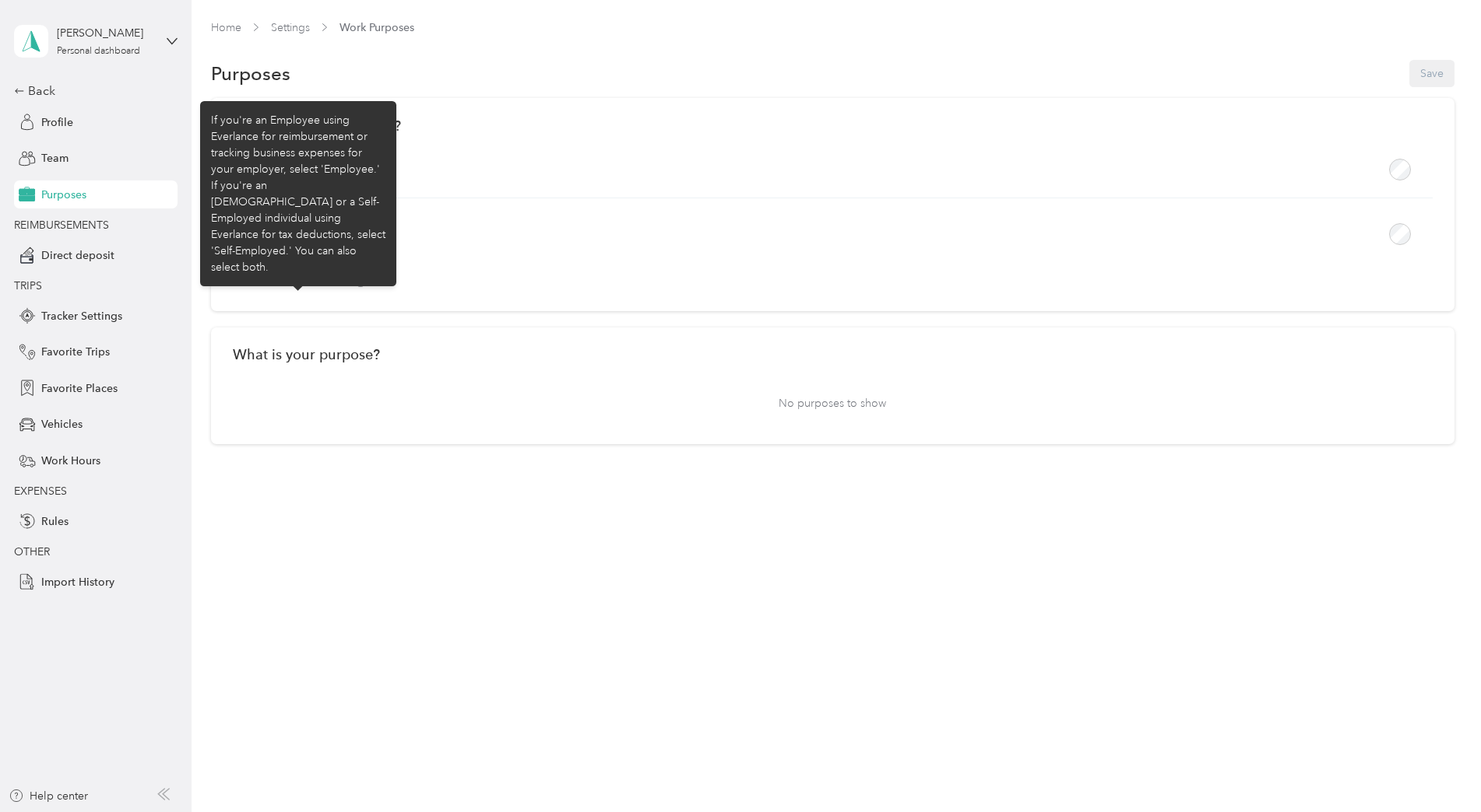
click at [357, 283] on icon at bounding box center [361, 282] width 11 height 11
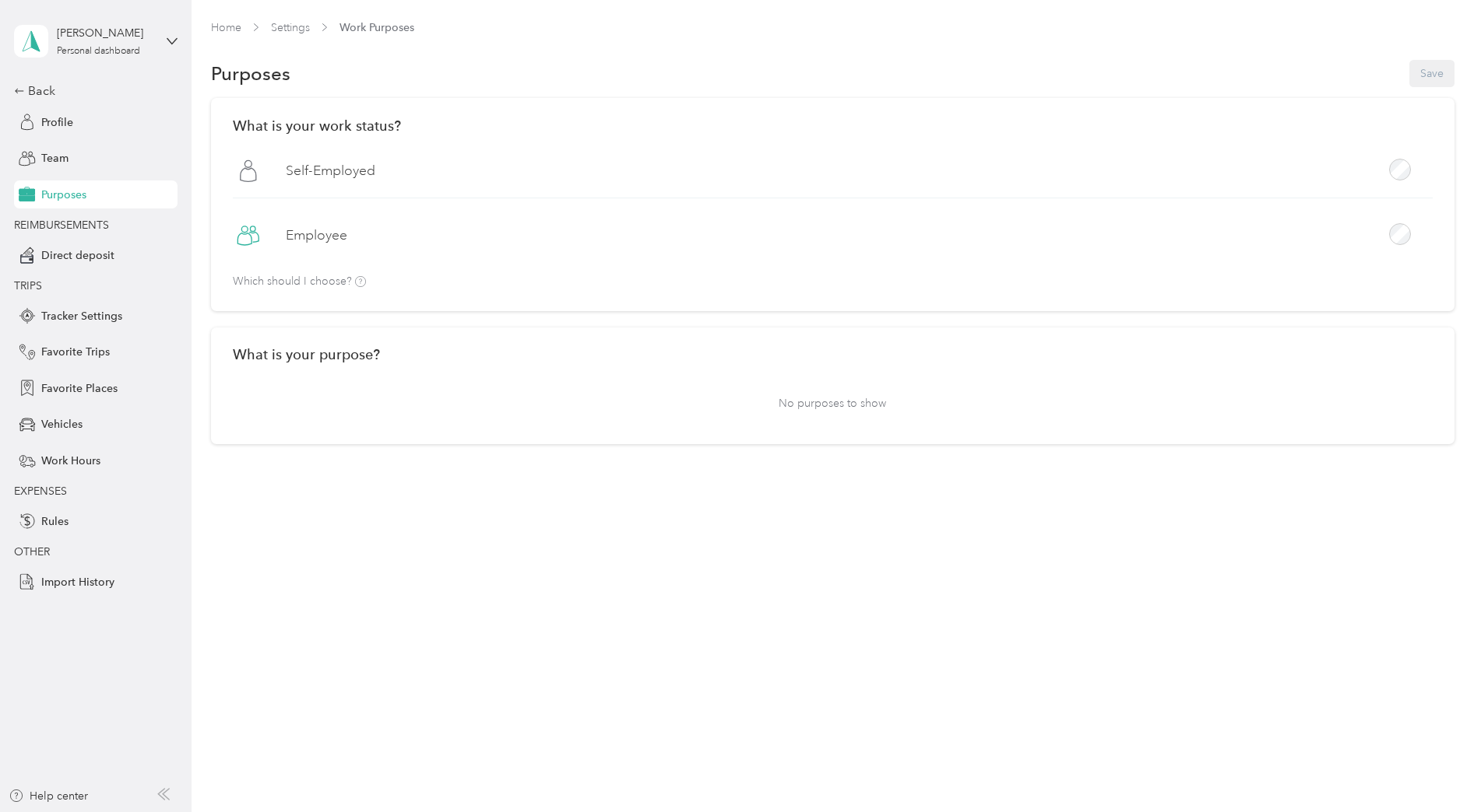
click at [247, 238] on icon at bounding box center [248, 235] width 23 height 23
click at [299, 238] on label "Employee" at bounding box center [316, 235] width 61 height 20
drag, startPoint x: 299, startPoint y: 238, endPoint x: 329, endPoint y: 356, distance: 121.8
click at [329, 356] on h2 "What is your purpose?" at bounding box center [832, 354] width 1200 height 17
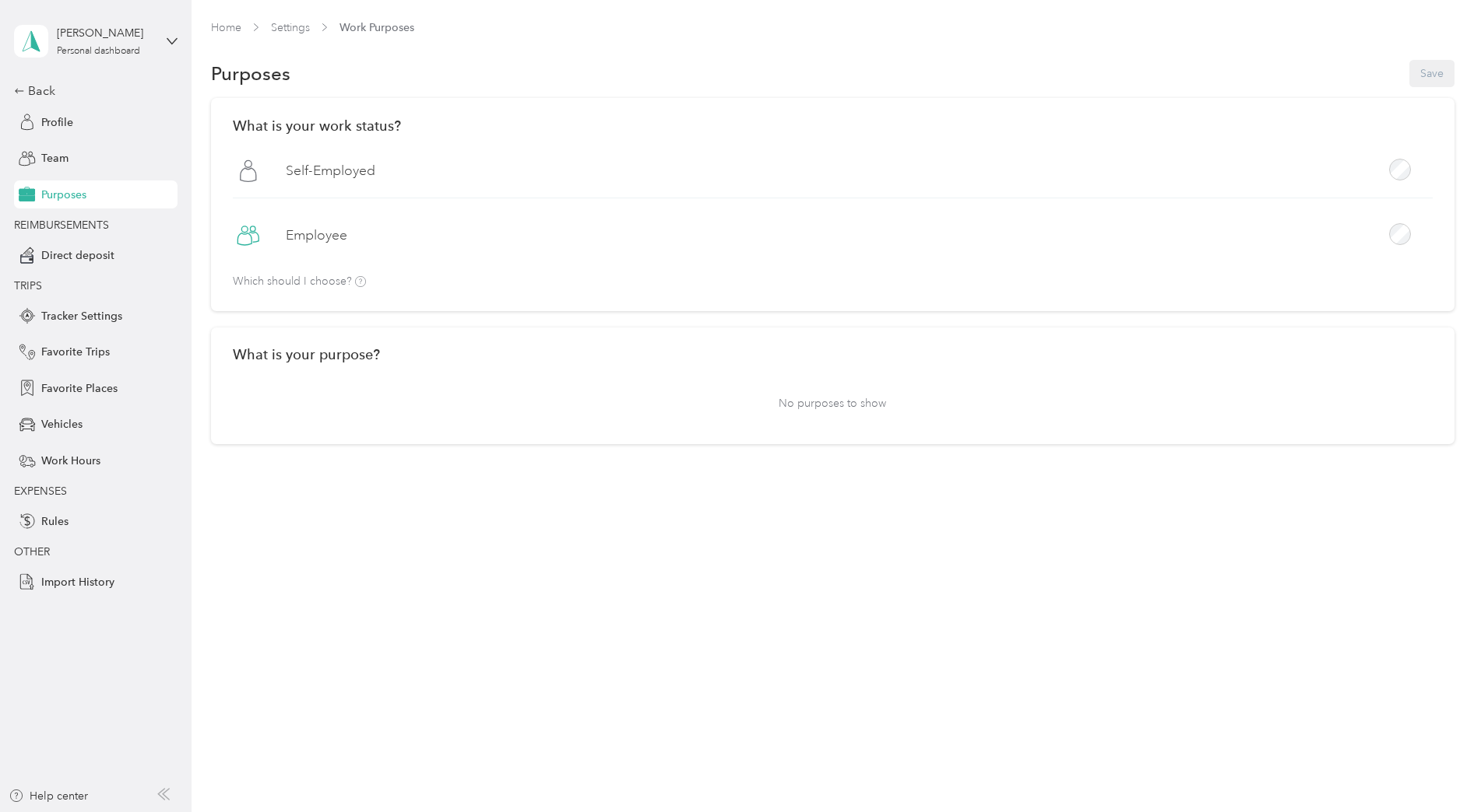
click at [387, 355] on h2 "What is your purpose?" at bounding box center [832, 354] width 1200 height 17
click at [835, 407] on p "No purposes to show" at bounding box center [832, 403] width 1200 height 38
click at [397, 348] on h2 "What is your purpose?" at bounding box center [832, 354] width 1200 height 17
click at [391, 357] on h2 "What is your purpose?" at bounding box center [832, 354] width 1200 height 17
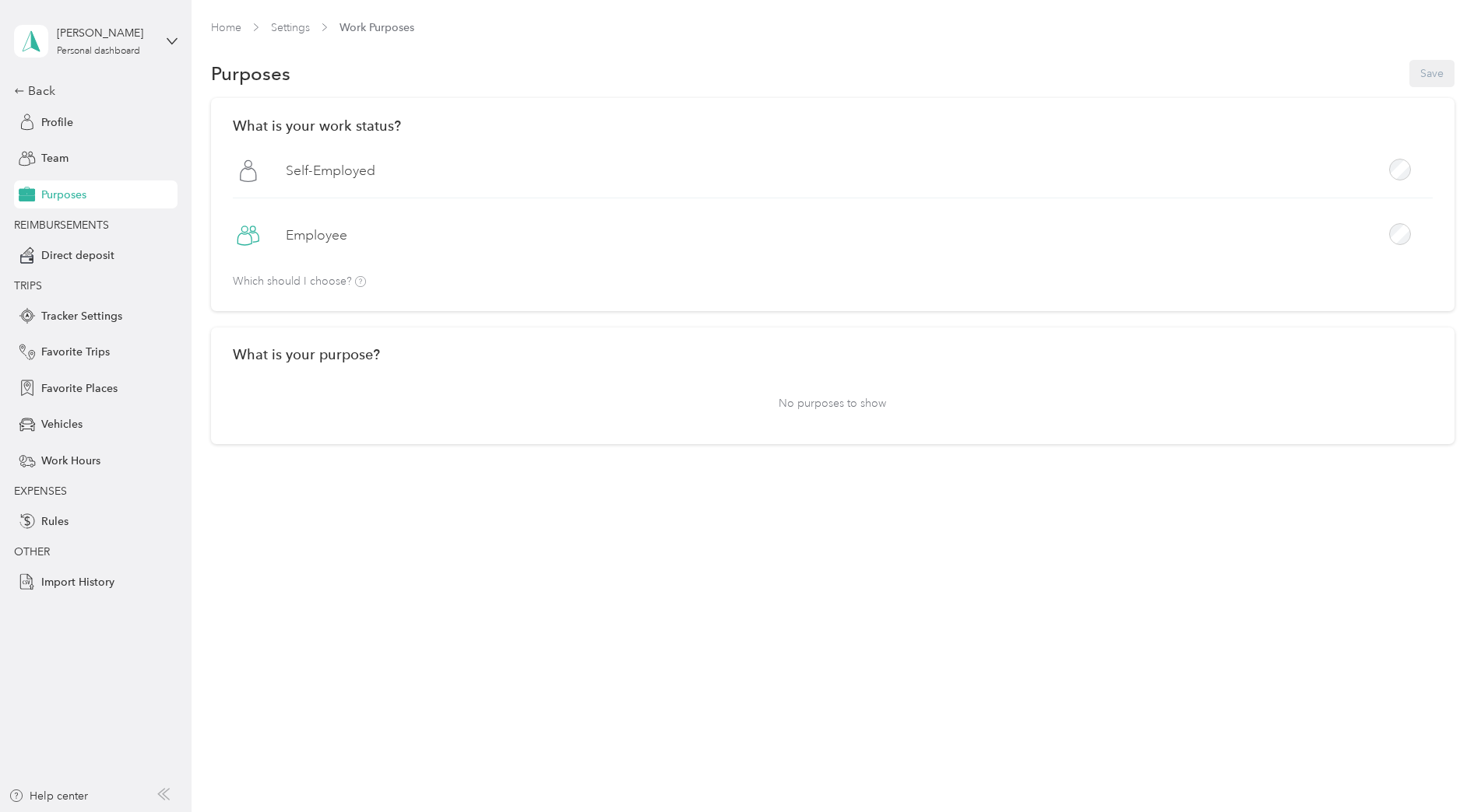
click at [386, 26] on span "Work Purposes" at bounding box center [376, 28] width 75 height 17
click at [403, 351] on h2 "What is your purpose?" at bounding box center [832, 354] width 1200 height 17
click at [388, 361] on h2 "What is your purpose?" at bounding box center [832, 354] width 1200 height 17
click at [849, 406] on p "No purposes to show" at bounding box center [832, 403] width 1200 height 38
click at [1435, 75] on button "Save" at bounding box center [1431, 73] width 45 height 27
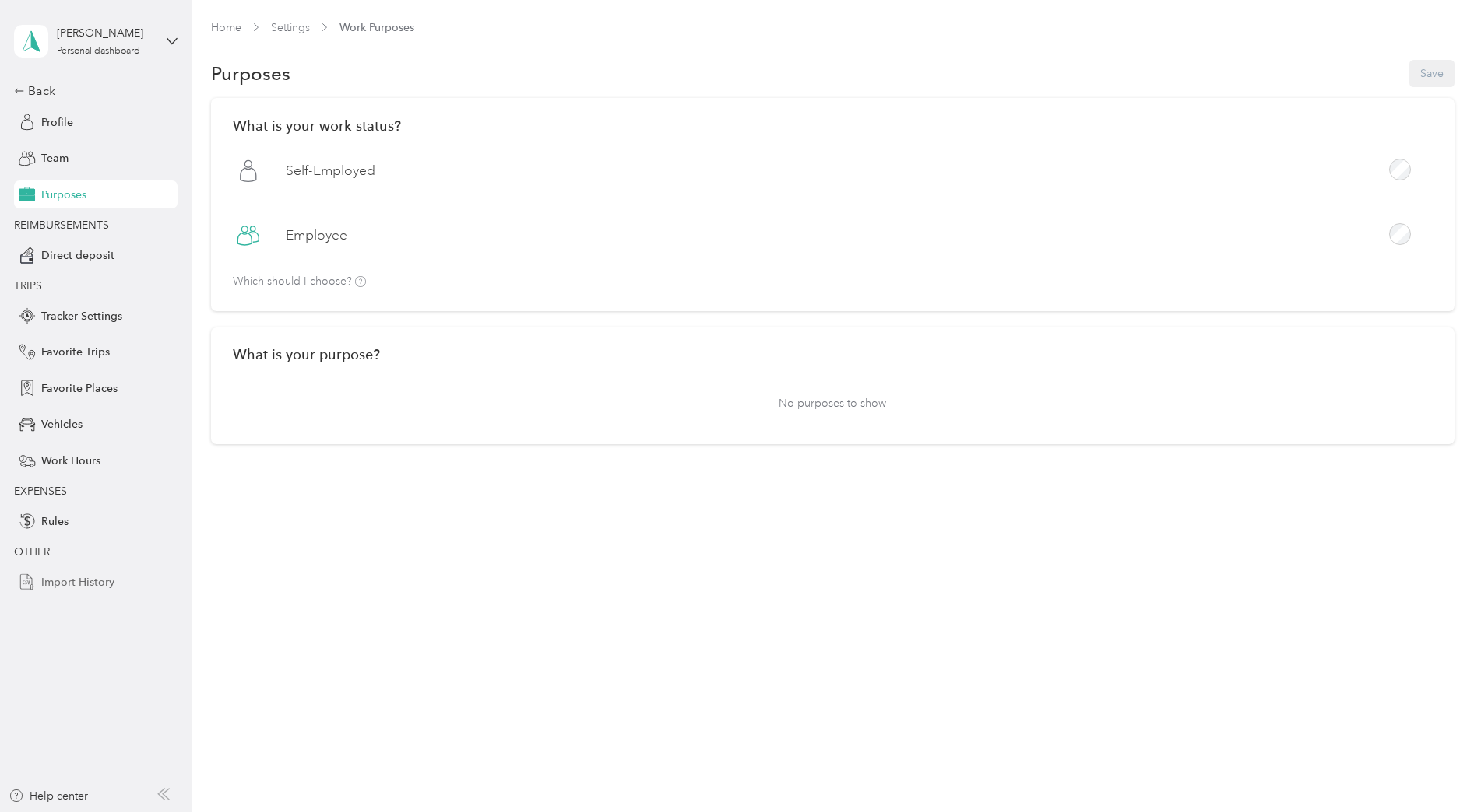
click at [77, 583] on span "Import History" at bounding box center [78, 582] width 73 height 17
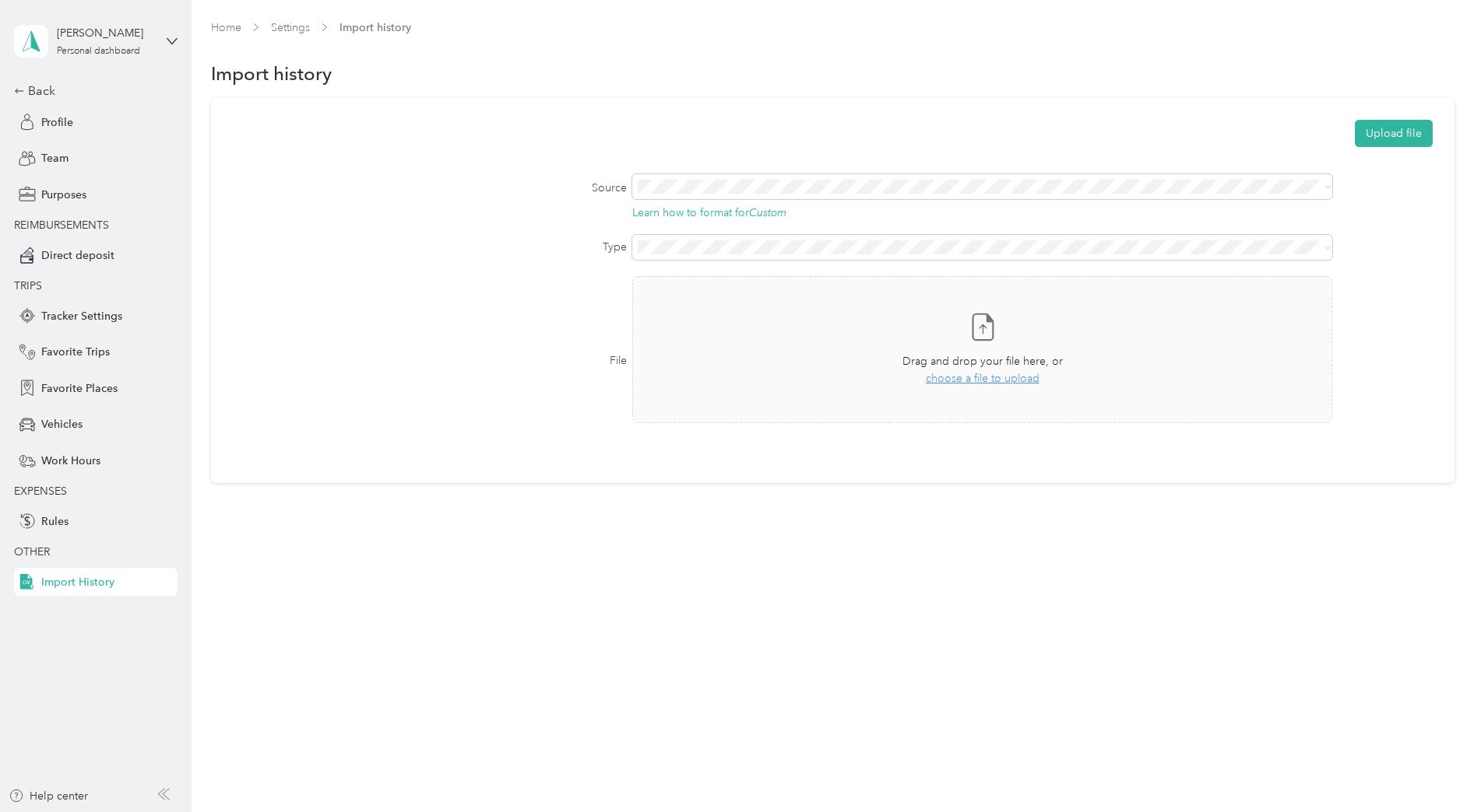
click at [534, 229] on form "Upload file Source Learn how to format for Custom Type File Take a photo or cho…" at bounding box center [832, 283] width 1200 height 325
click at [512, 303] on div "File Take a photo or choose a photo from your library Drag and drop your file h…" at bounding box center [832, 360] width 1200 height 169
click at [41, 92] on div "Back" at bounding box center [92, 91] width 156 height 19
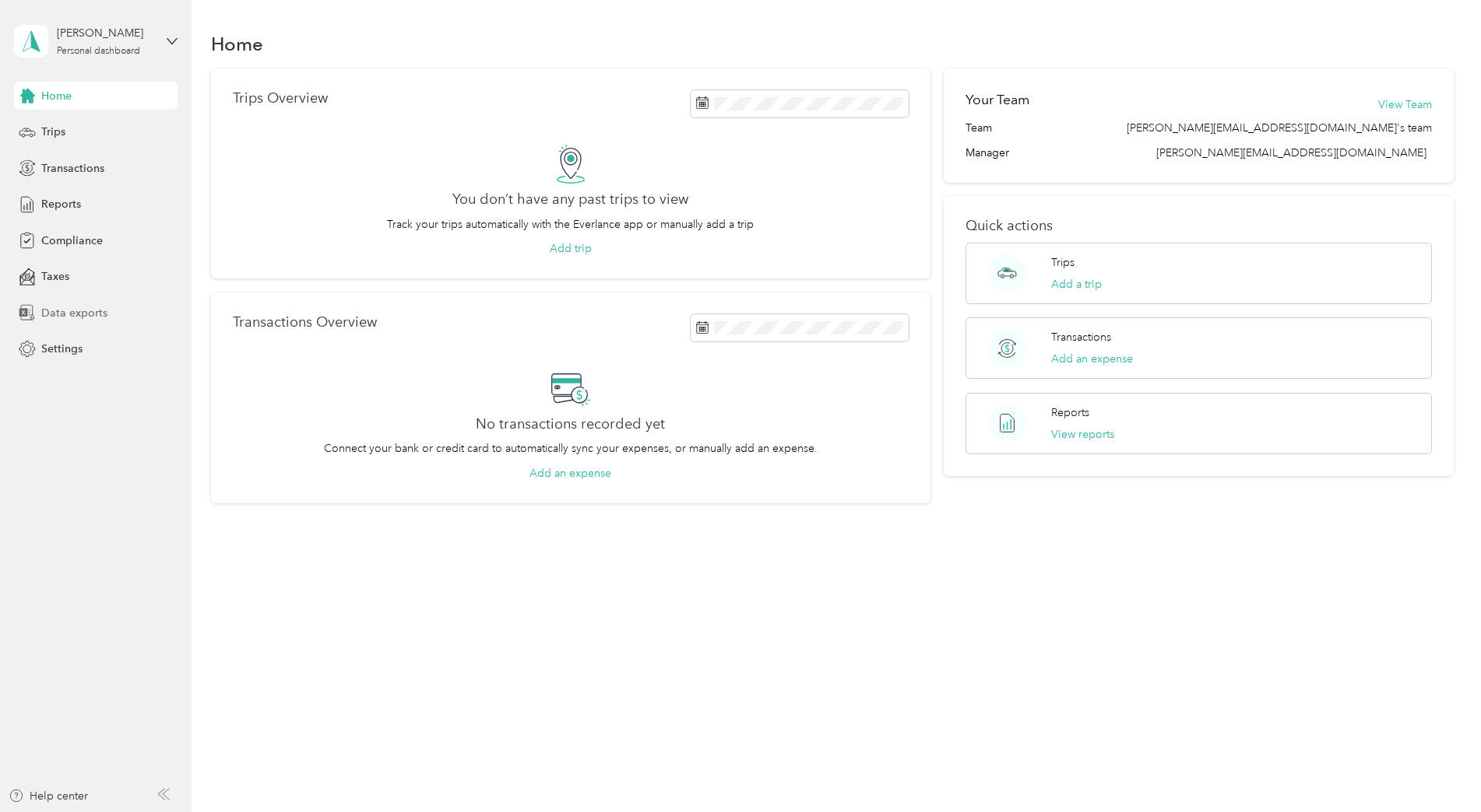
click at [70, 312] on span "Data exports" at bounding box center [74, 313] width 66 height 17
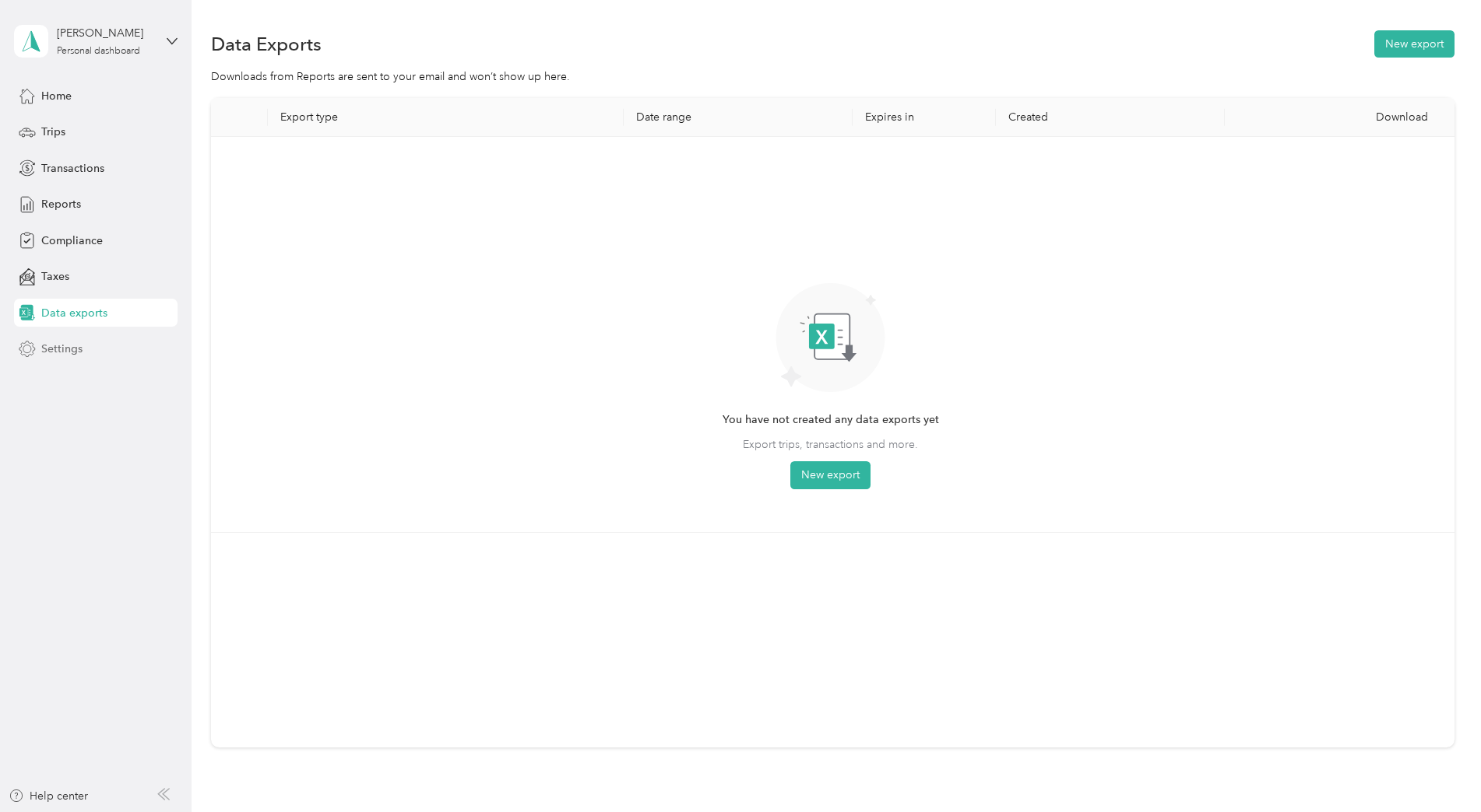
click at [57, 344] on span "Settings" at bounding box center [62, 348] width 41 height 17
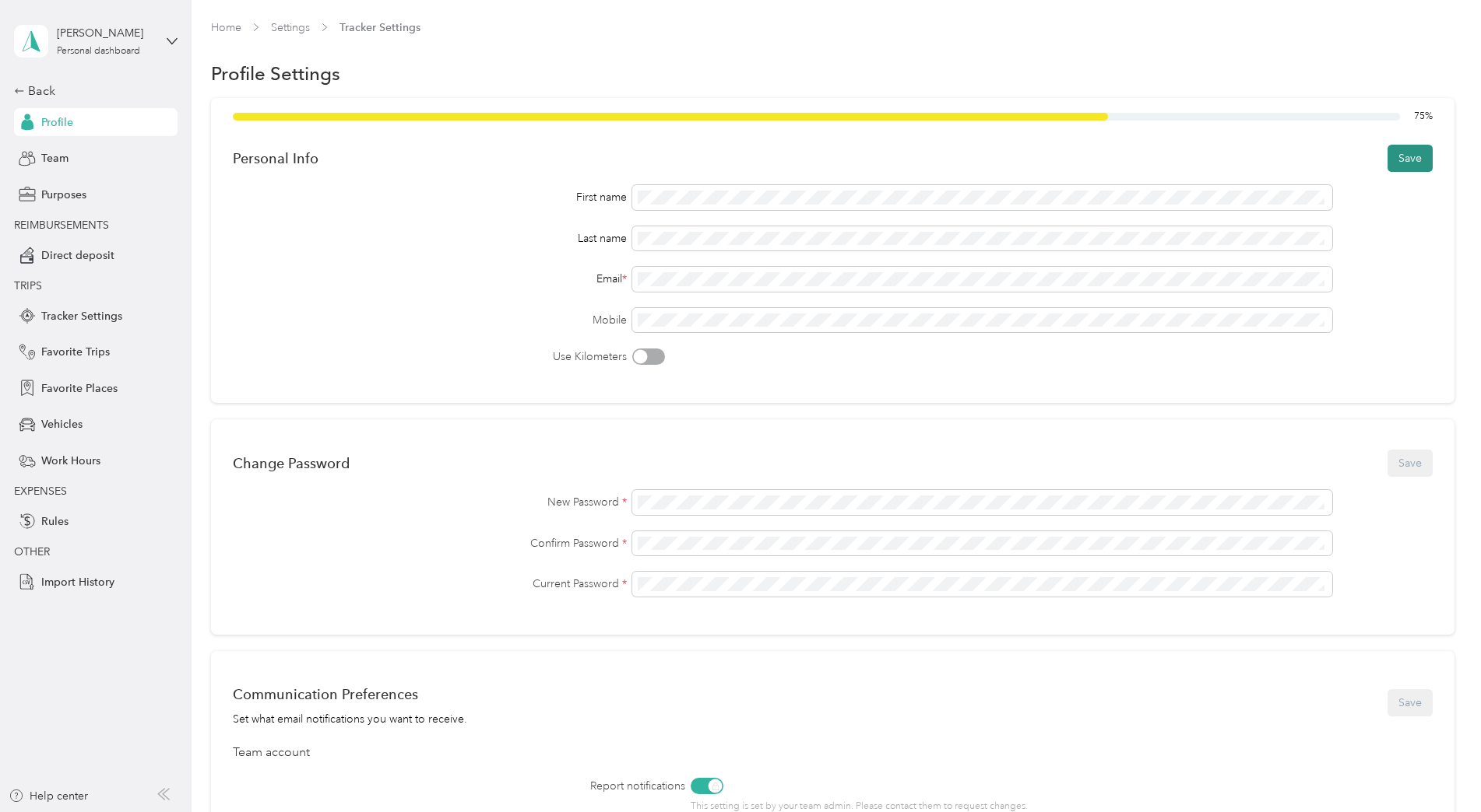
click at [1405, 153] on button "Save" at bounding box center [1410, 158] width 45 height 27
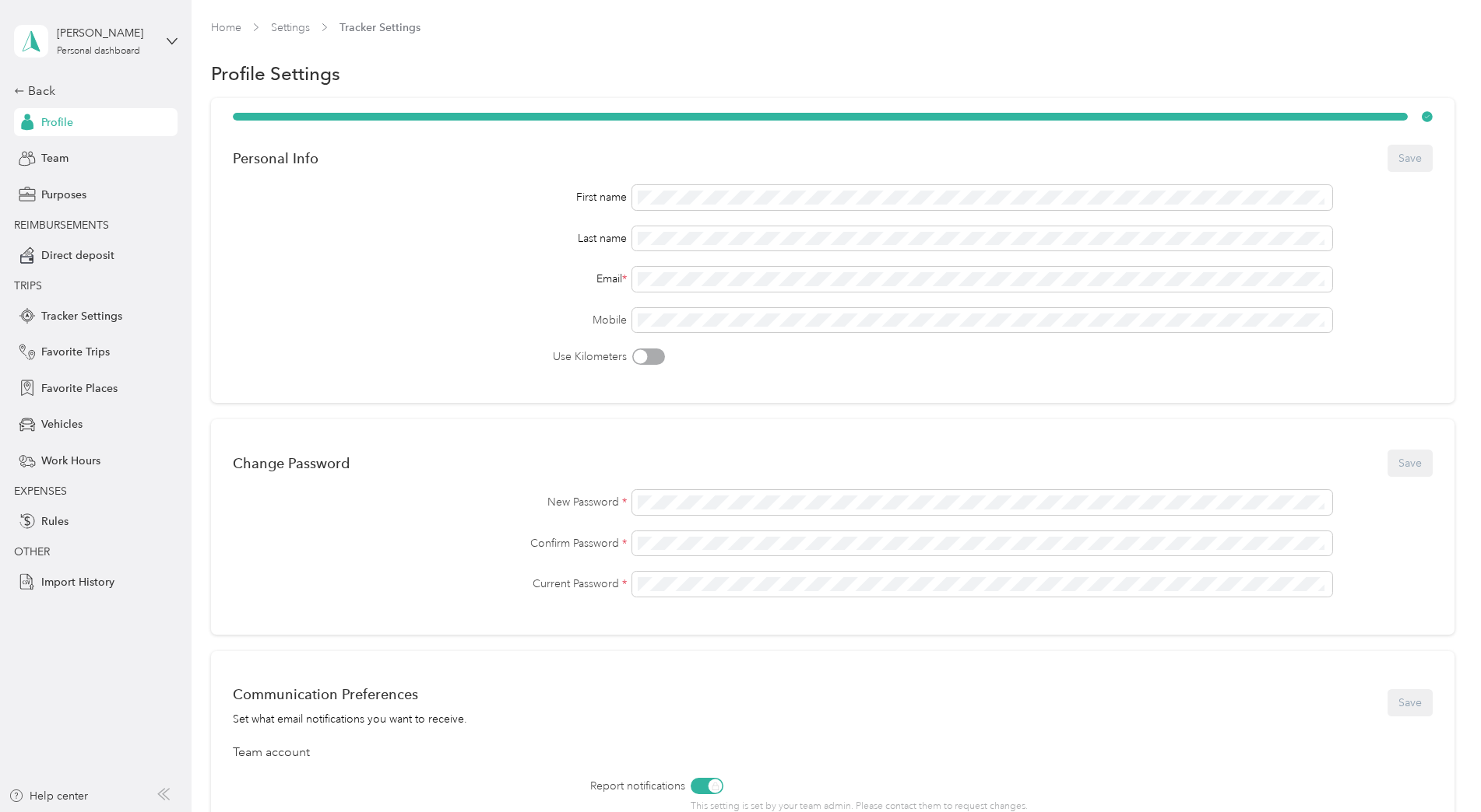
scroll to position [429, 0]
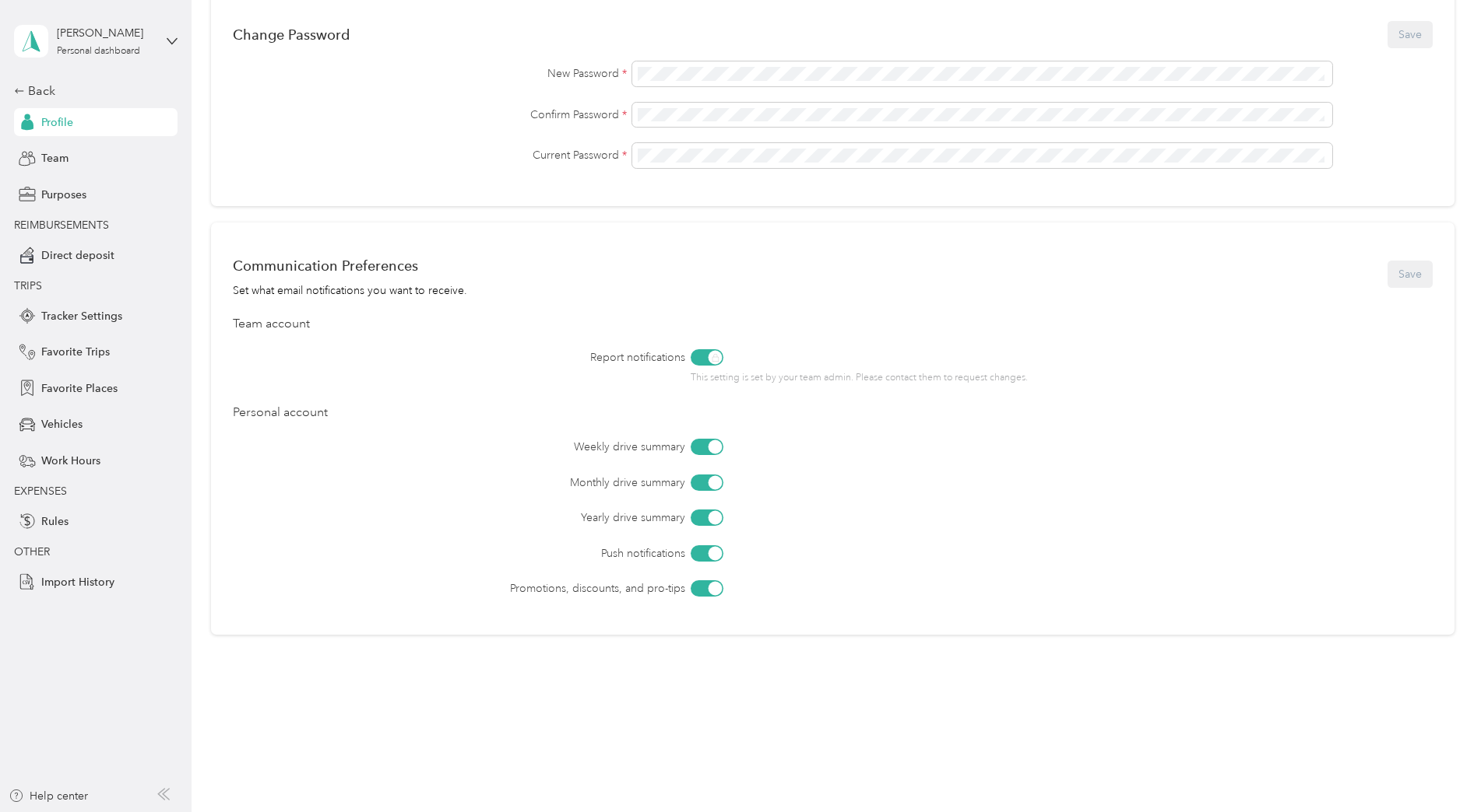
click at [1399, 276] on div "Communication Preferences Set what email notifications you want to receive. Save" at bounding box center [832, 275] width 1200 height 49
click at [53, 164] on span "Team" at bounding box center [55, 158] width 27 height 17
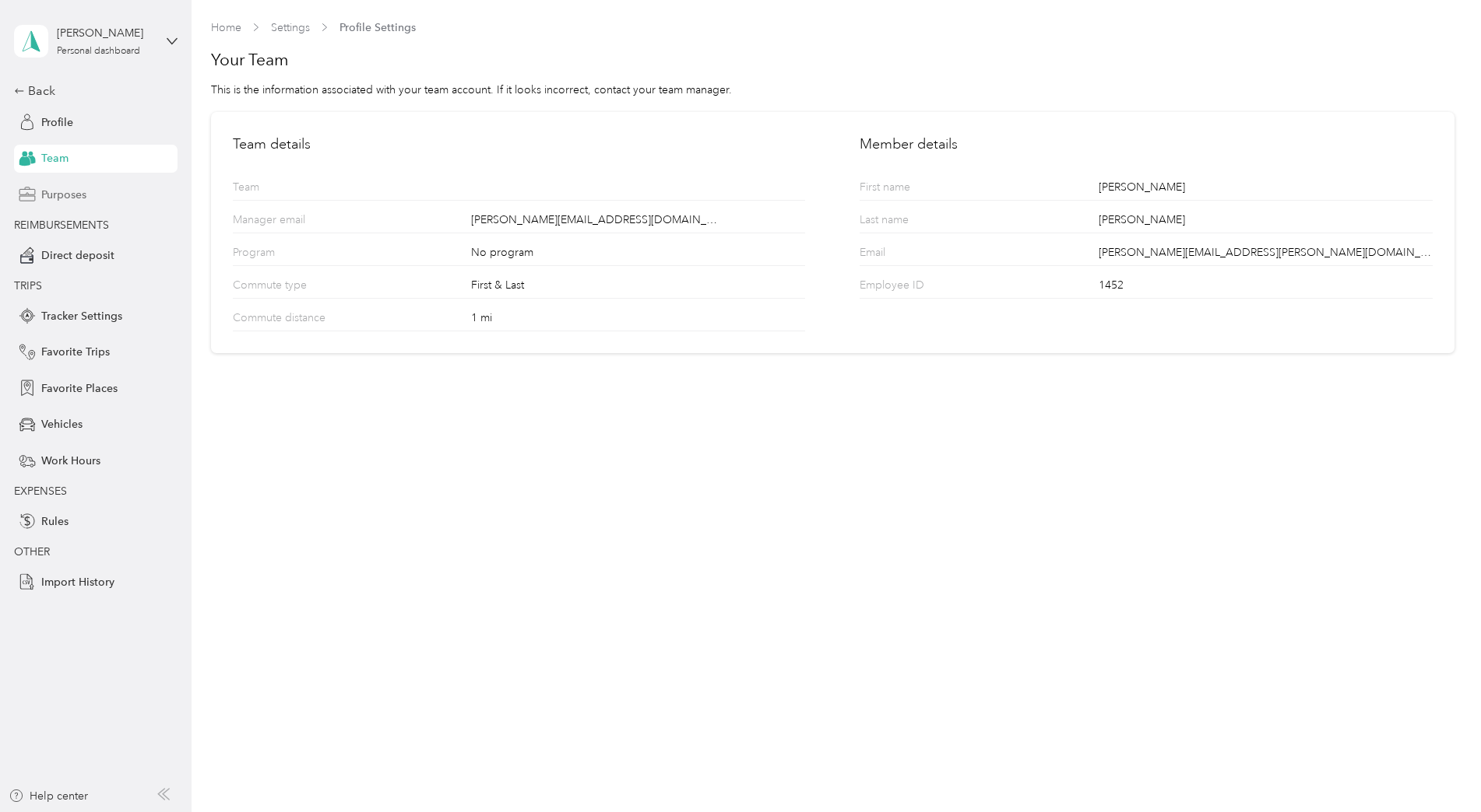
click at [61, 198] on span "Purposes" at bounding box center [64, 194] width 45 height 17
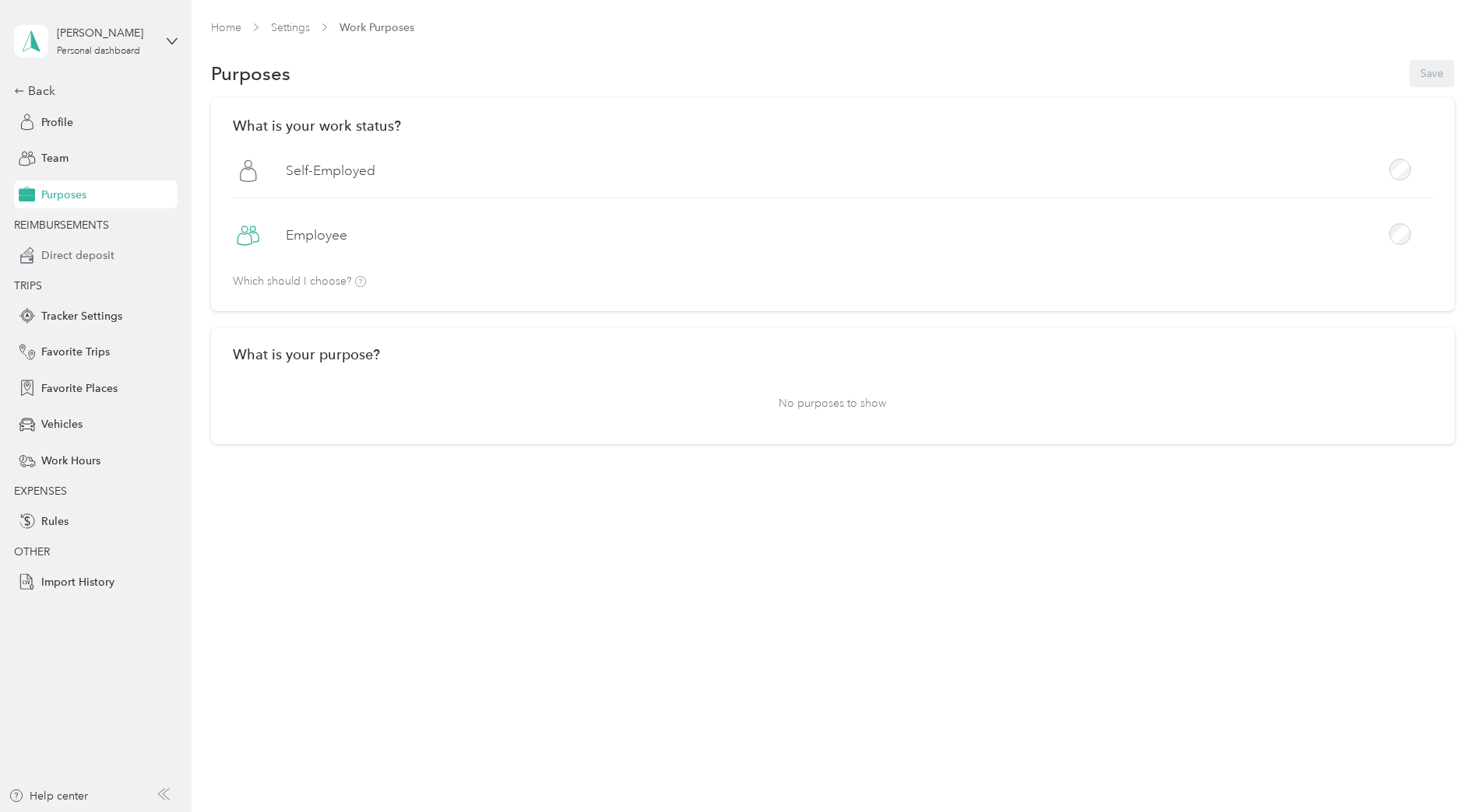
click at [64, 258] on span "Direct deposit" at bounding box center [78, 256] width 73 height 17
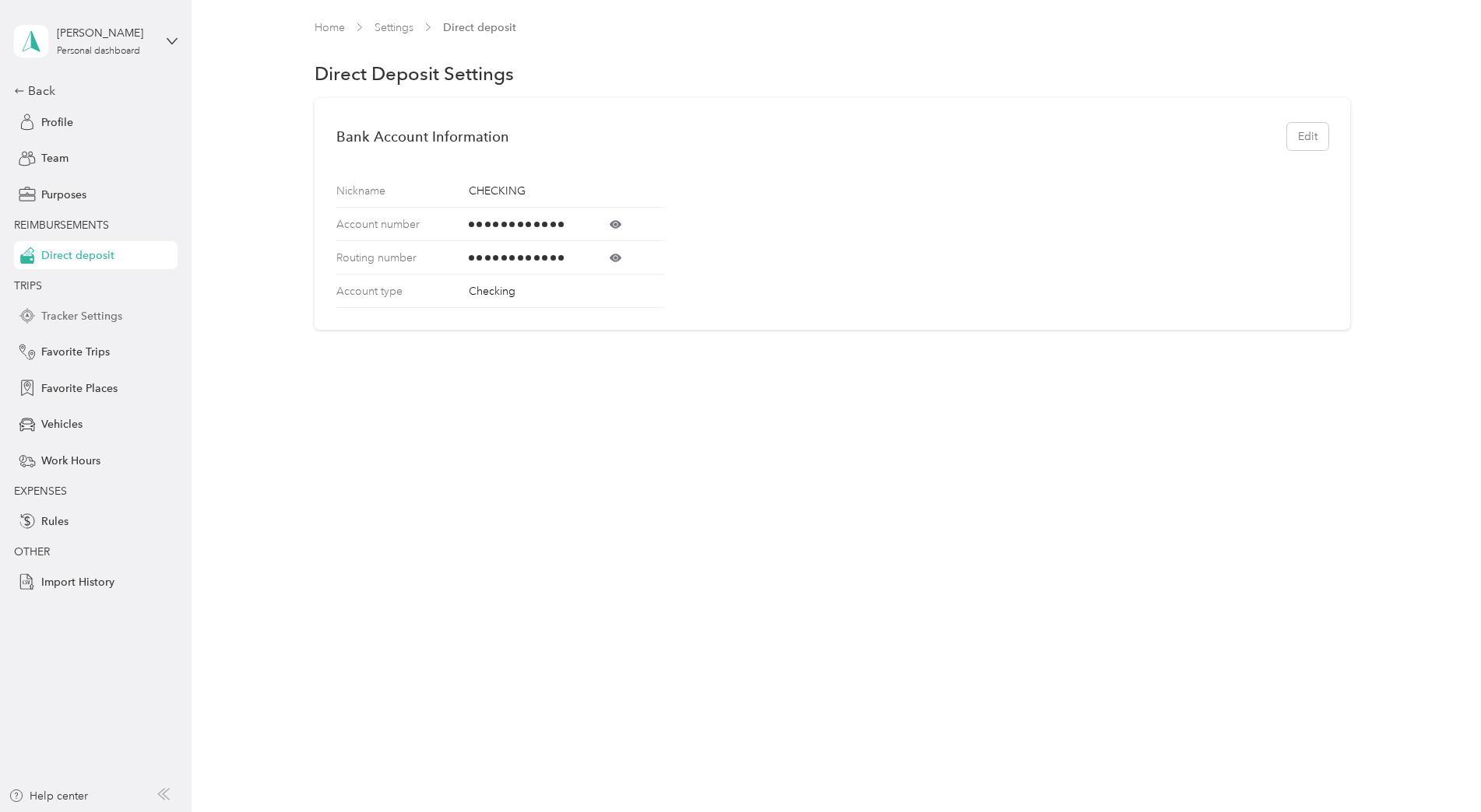
click at [70, 320] on span "Tracker Settings" at bounding box center [82, 316] width 81 height 17
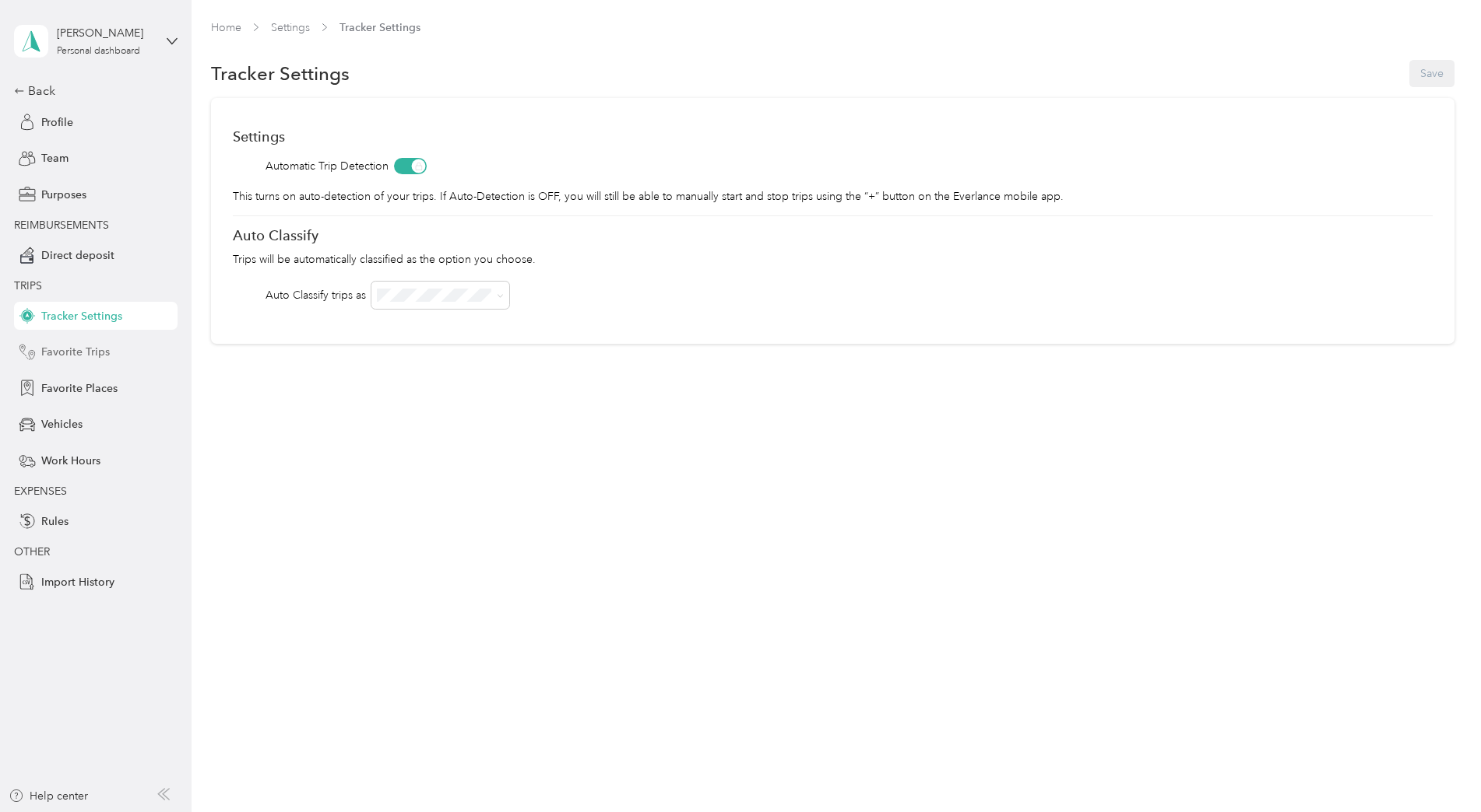
click at [82, 354] on span "Favorite Trips" at bounding box center [75, 352] width 68 height 17
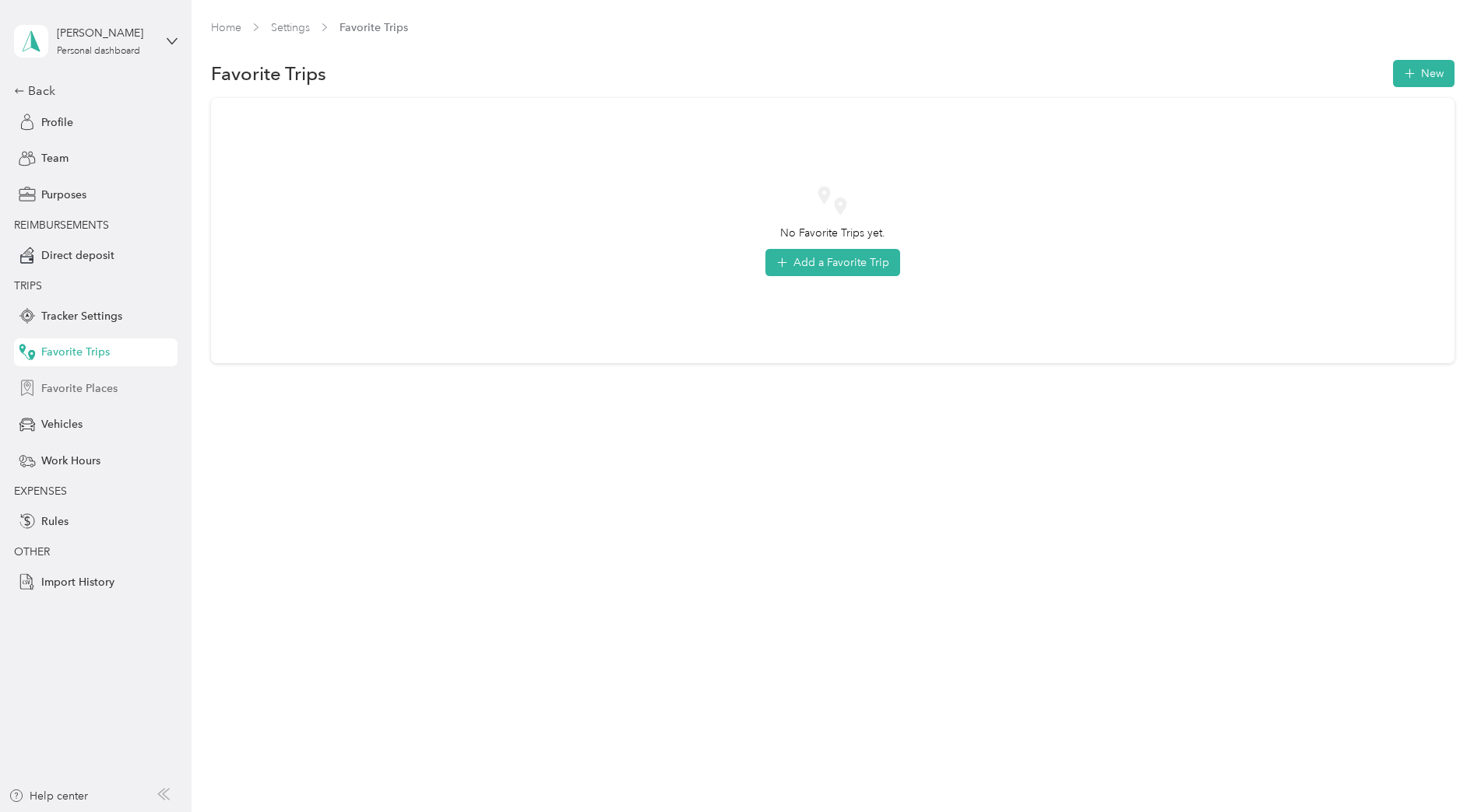
click at [72, 389] on span "Favorite Places" at bounding box center [79, 388] width 76 height 17
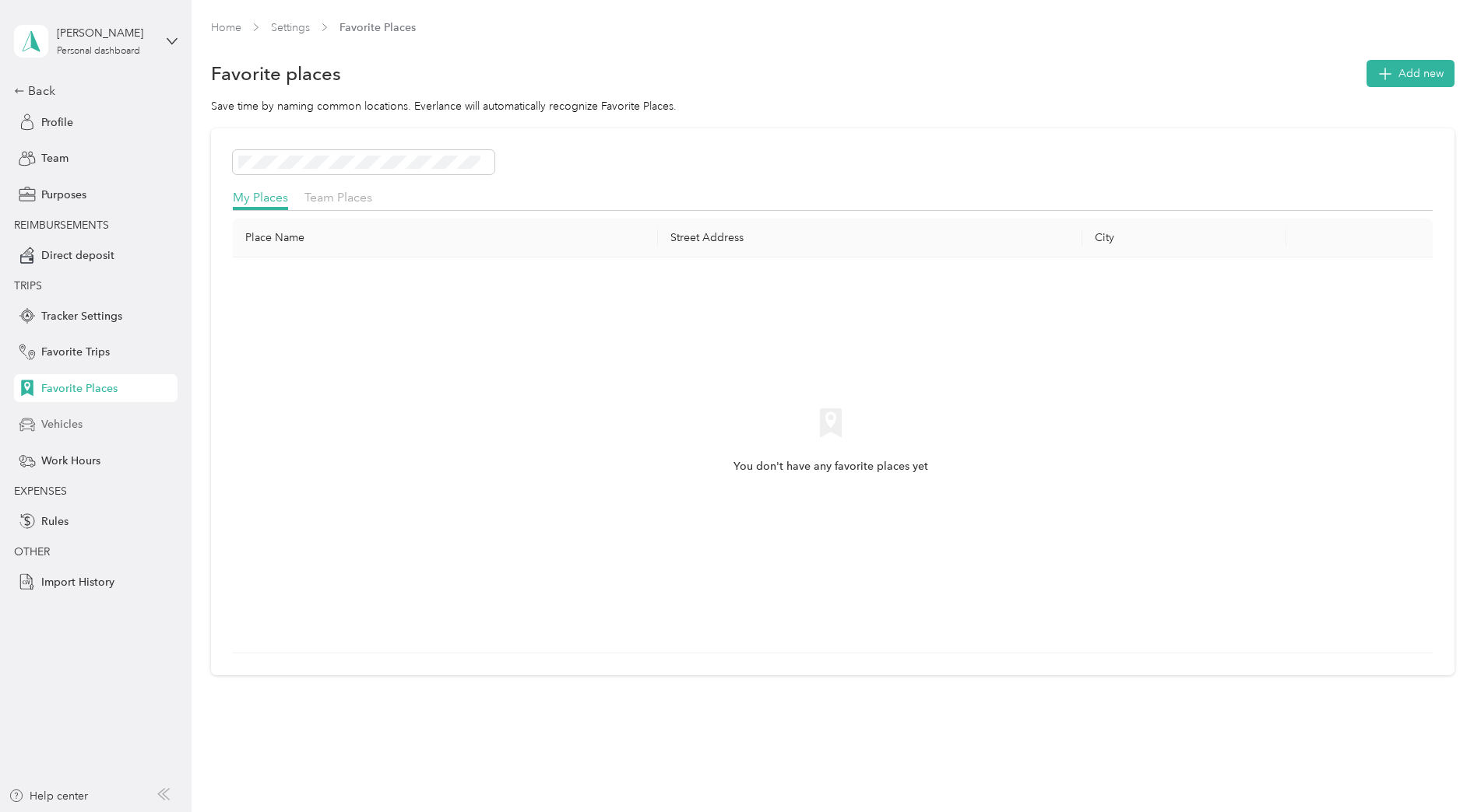
click at [64, 421] on span "Vehicles" at bounding box center [62, 424] width 41 height 17
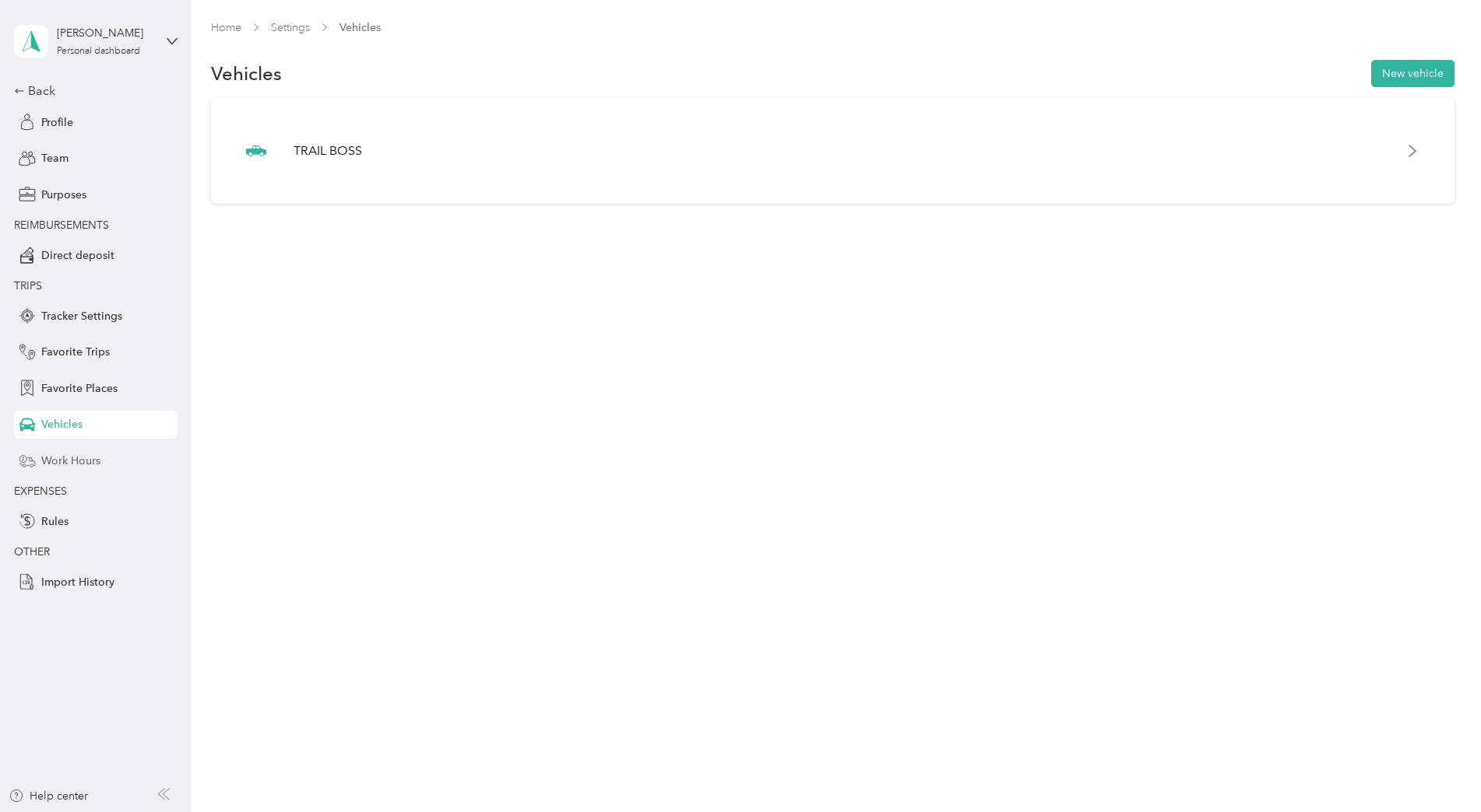
click at [60, 455] on span "Work Hours" at bounding box center [71, 461] width 60 height 17
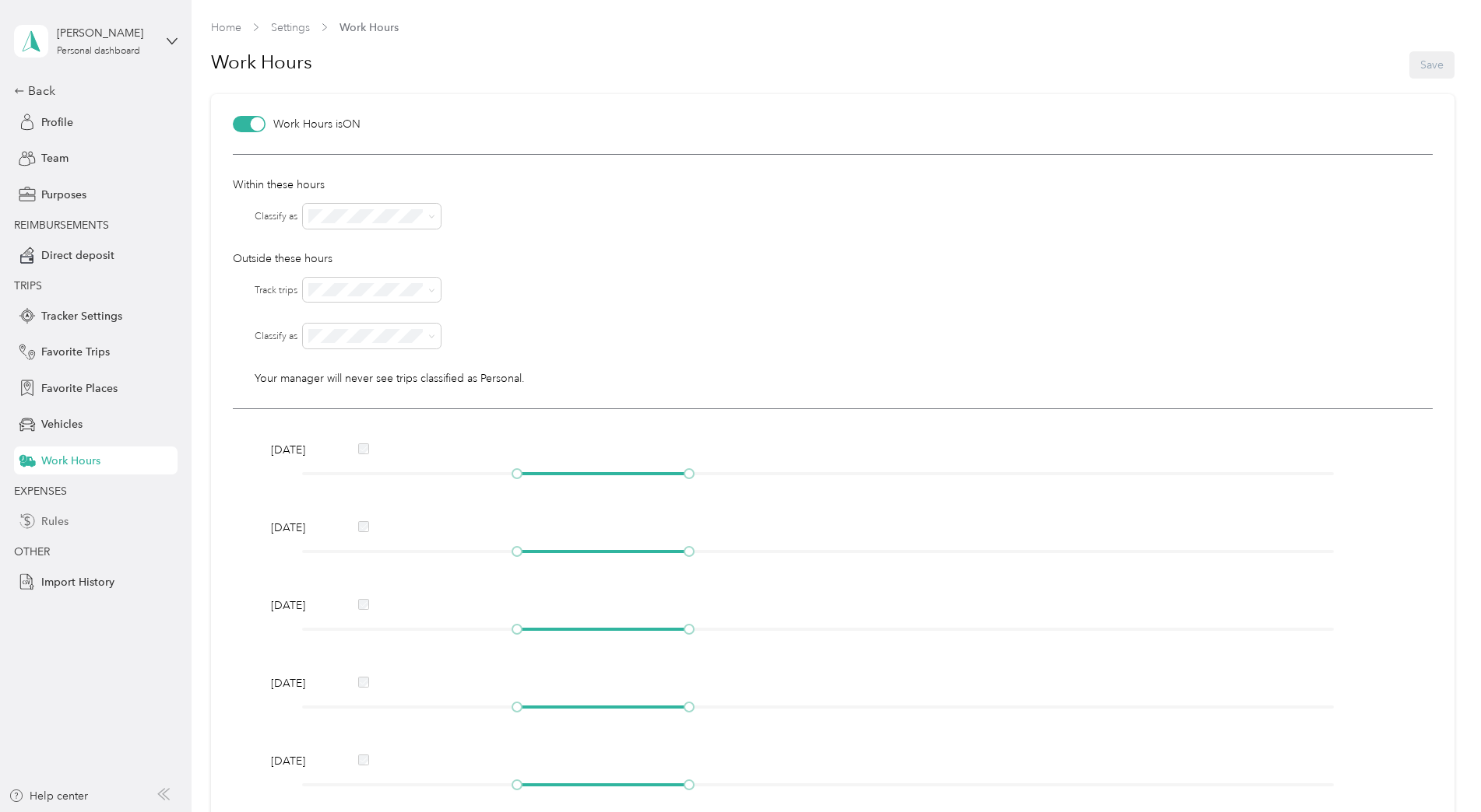
click at [53, 518] on span "Rules" at bounding box center [55, 521] width 27 height 17
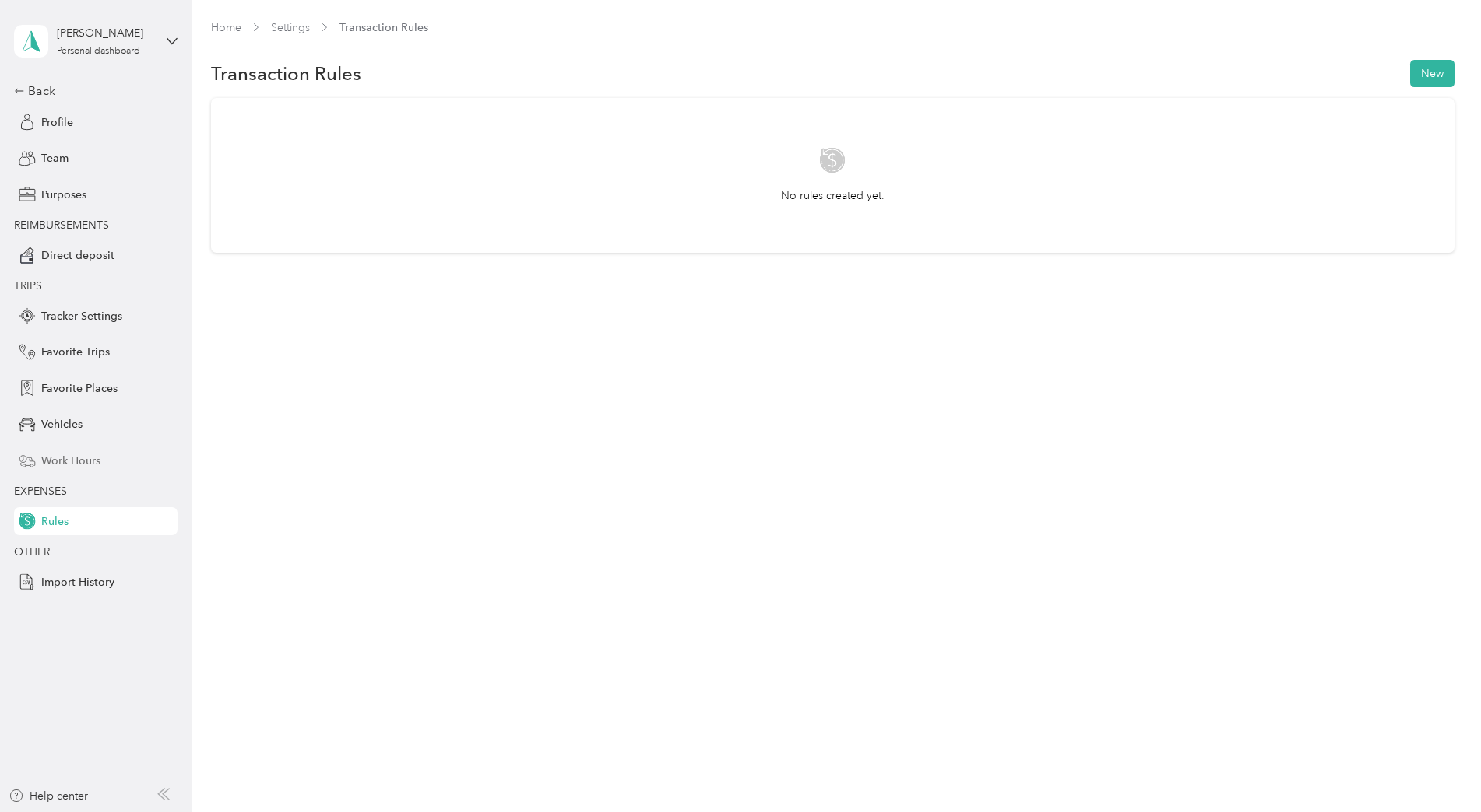
click at [67, 468] on span "Work Hours" at bounding box center [71, 461] width 60 height 17
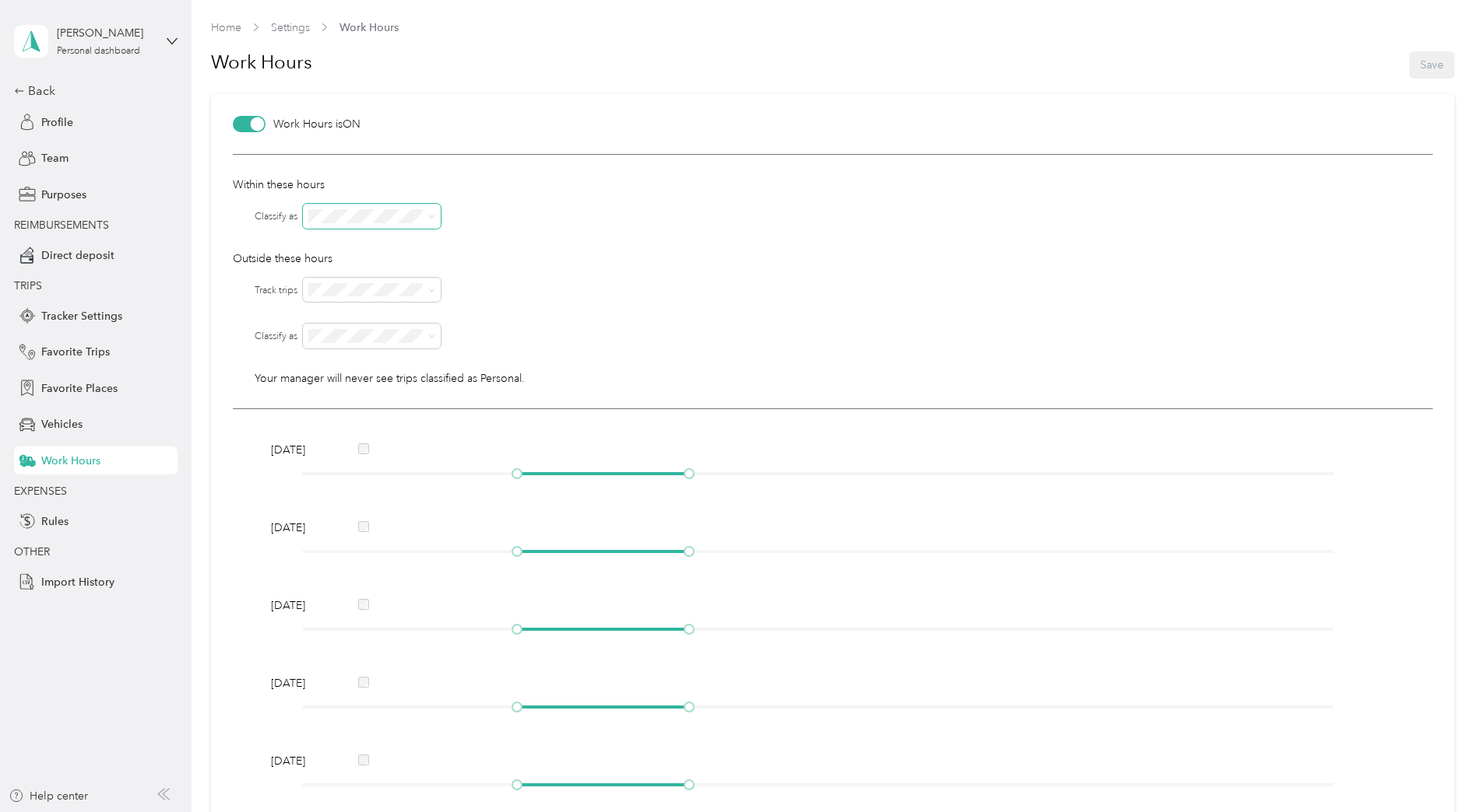
click at [430, 217] on icon at bounding box center [431, 217] width 7 height 7
click at [526, 217] on div at bounding box center [867, 216] width 1129 height 25
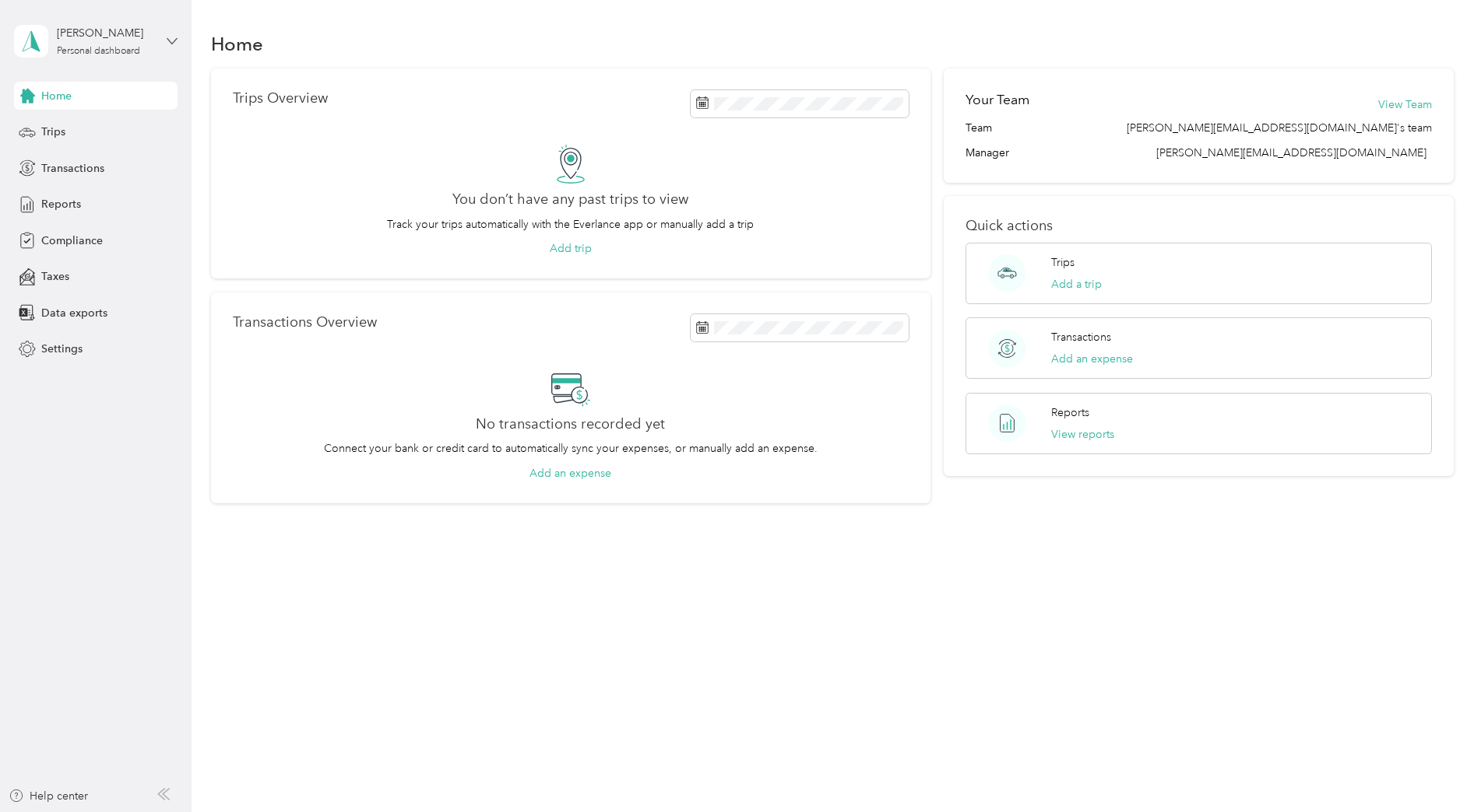
click at [172, 37] on icon at bounding box center [172, 41] width 11 height 11
click at [154, 83] on span "You’re signed in as [PERSON_NAME][EMAIL_ADDRESS][PERSON_NAME][DOMAIN_NAME]" at bounding box center [265, 83] width 482 height 17
click at [174, 42] on icon at bounding box center [172, 40] width 10 height 6
click at [83, 87] on div "You’re signed in as [PERSON_NAME][EMAIL_ADDRESS][PERSON_NAME][DOMAIN_NAME] Log …" at bounding box center [266, 108] width 503 height 88
